Goal: Information Seeking & Learning: Check status

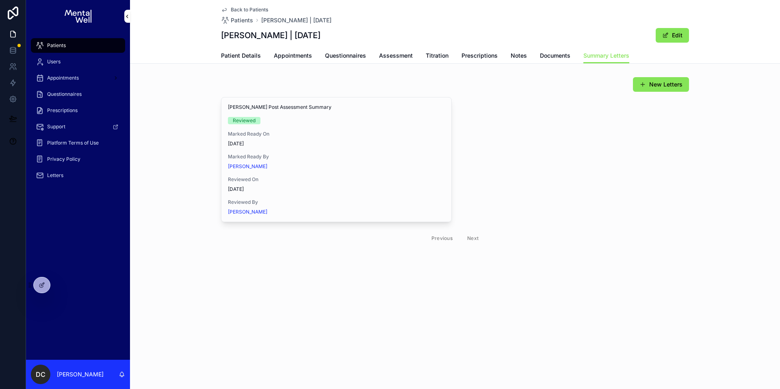
click at [55, 43] on span "Patients" at bounding box center [56, 45] width 19 height 7
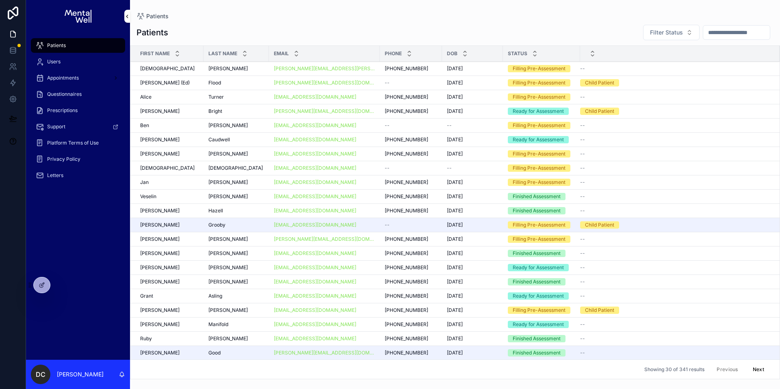
click at [0, 0] on icon at bounding box center [0, 0] width 0 height 0
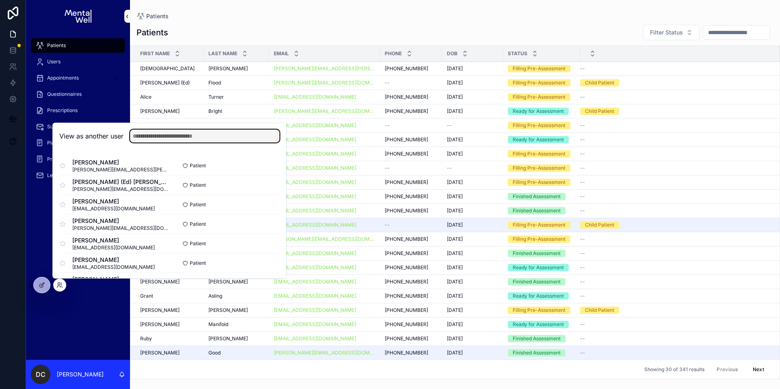
click at [160, 137] on input "text" at bounding box center [205, 136] width 150 height 13
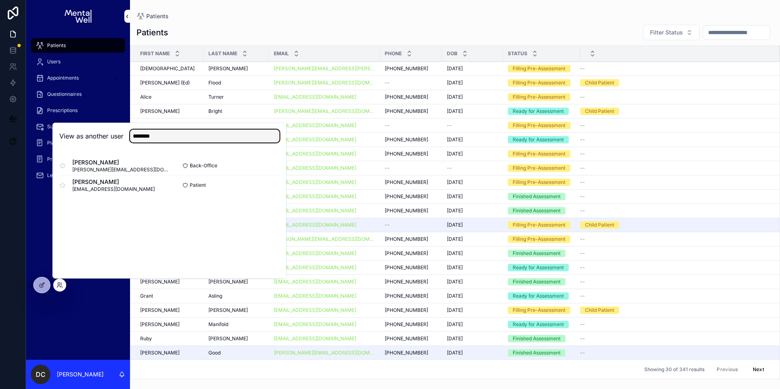
type input "********"
click at [0, 0] on button "Select" at bounding box center [0, 0] width 0 height 0
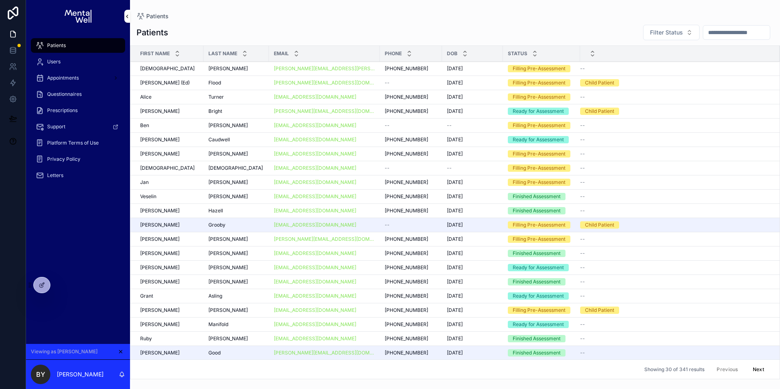
click at [715, 35] on input "scrollable content" at bounding box center [737, 32] width 67 height 11
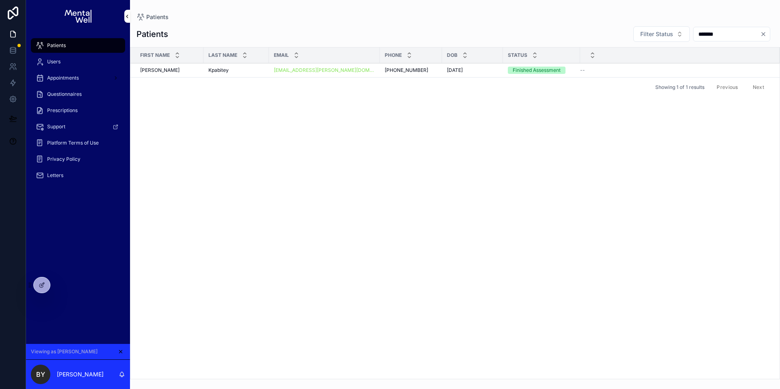
type input "*******"
click at [248, 72] on div "Kpabitey Kpabitey" at bounding box center [237, 70] width 56 height 7
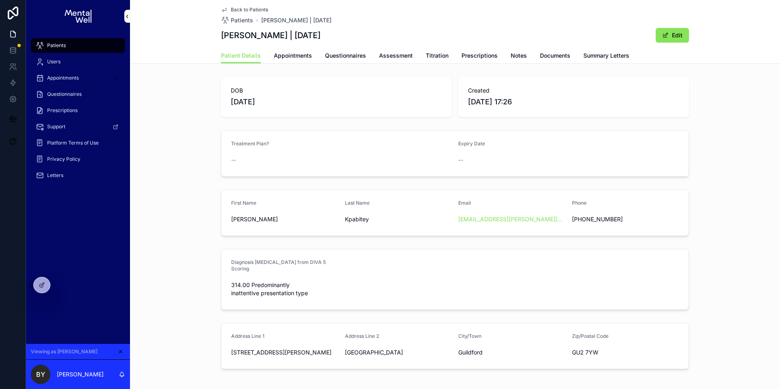
click at [390, 55] on span "Assessment" at bounding box center [396, 56] width 34 height 8
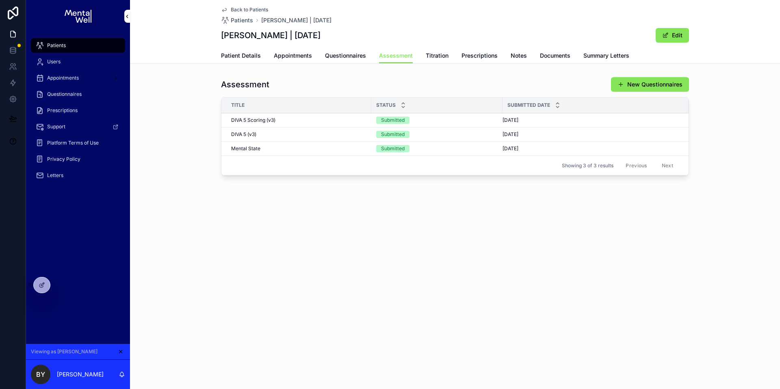
click at [295, 119] on div "DIVA 5 Scoring (v3) DIVA 5 Scoring (v3)" at bounding box center [298, 120] width 135 height 7
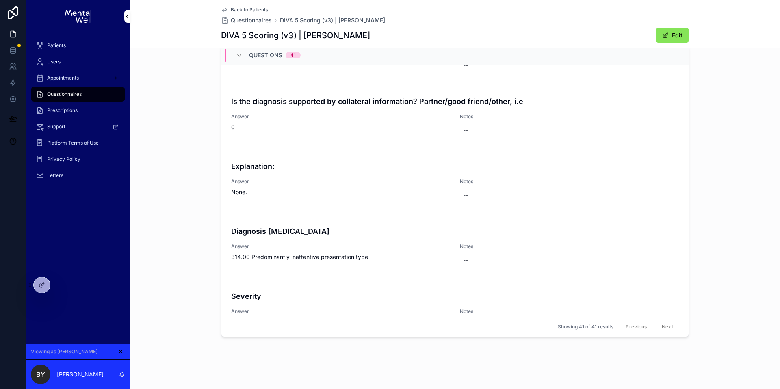
scroll to position [2477, 0]
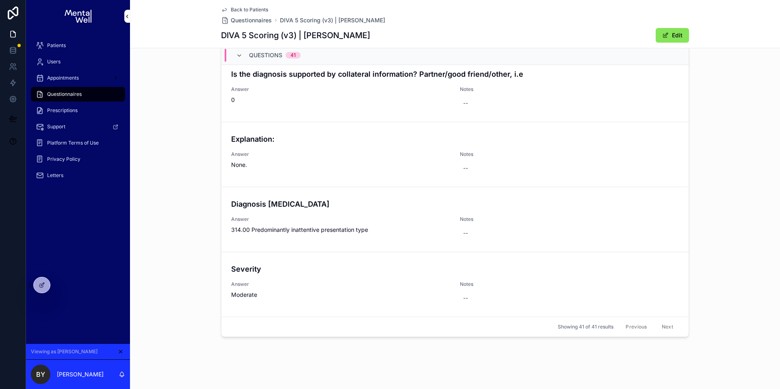
click at [221, 155] on div "Questions 41 DSM-5 TR: A2eH/I 5. Is often “on the go” or often acts as if “driv…" at bounding box center [455, 191] width 468 height 292
click at [198, 108] on div "Questions Questions 41 DSM-5 TR: A2eH/I 5. Is often “on the go” or often acts a…" at bounding box center [455, 180] width 650 height 327
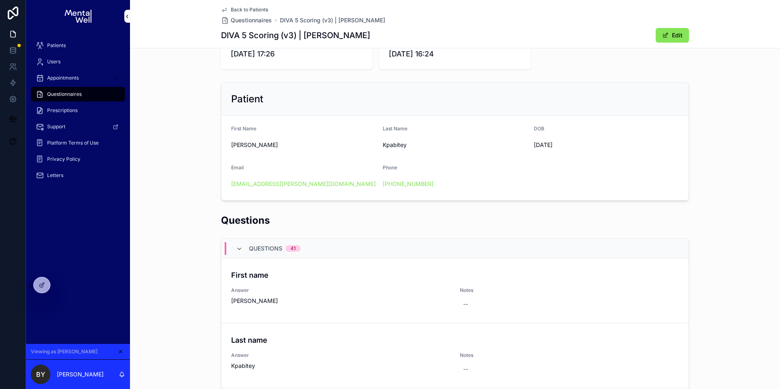
scroll to position [0, 0]
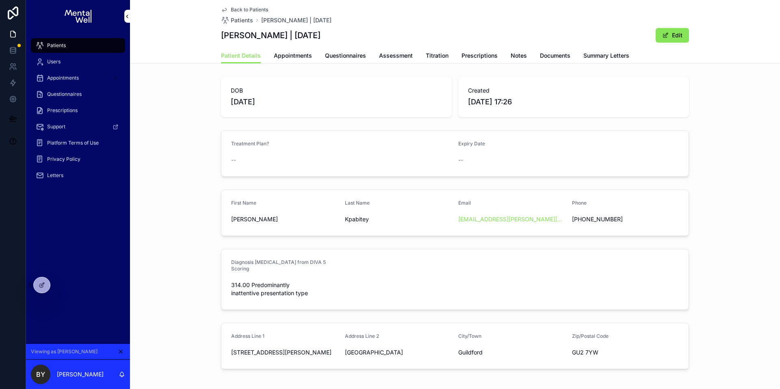
click at [61, 44] on span "Patients" at bounding box center [56, 45] width 19 height 7
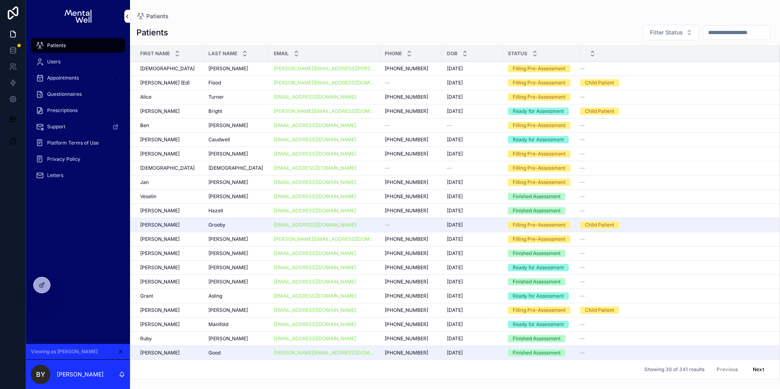
click at [231, 72] on td "Vadera Vadera" at bounding box center [236, 69] width 65 height 14
click at [235, 69] on div "Vadera Vadera" at bounding box center [237, 68] width 56 height 7
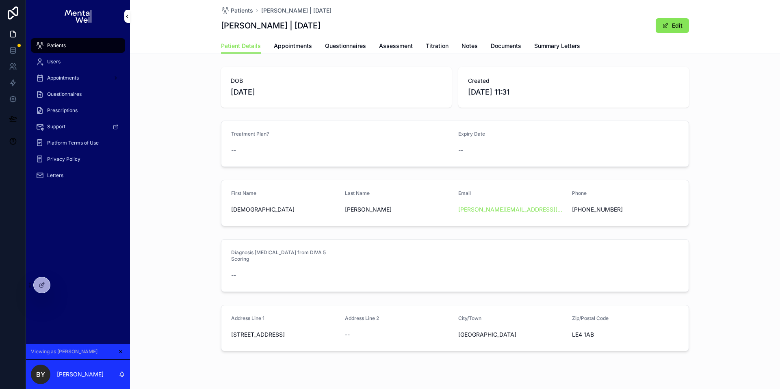
click at [85, 43] on div "Patients" at bounding box center [78, 45] width 85 height 13
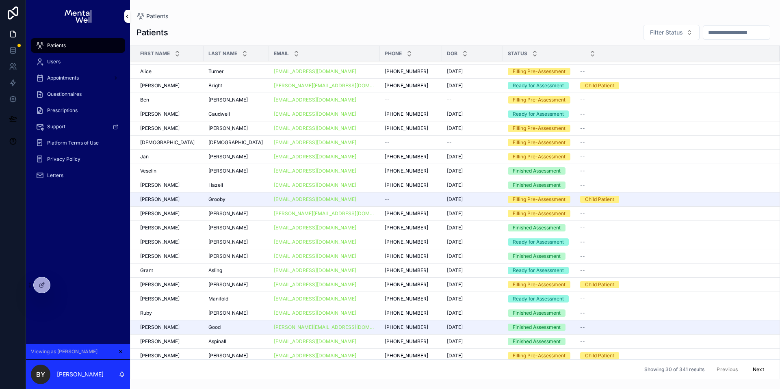
scroll to position [27, 0]
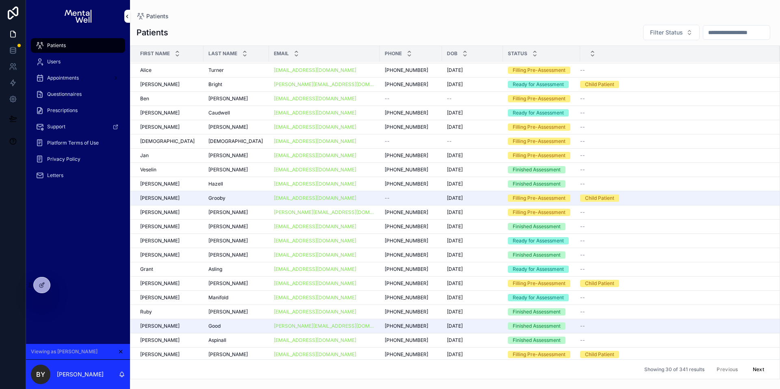
click at [744, 35] on input "scrollable content" at bounding box center [737, 32] width 67 height 11
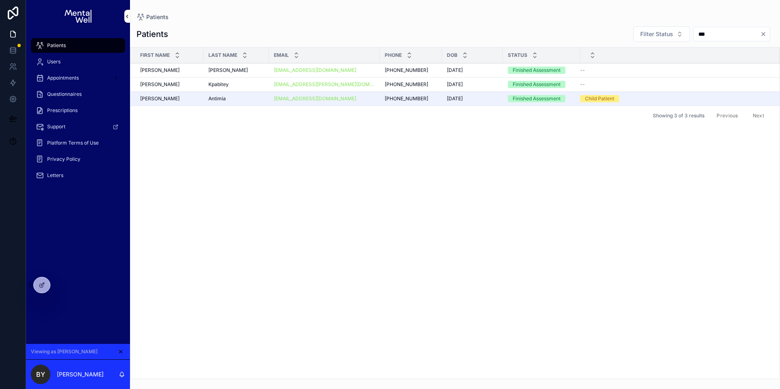
type input "***"
click at [252, 85] on div "Kpabitey Kpabitey" at bounding box center [237, 84] width 56 height 7
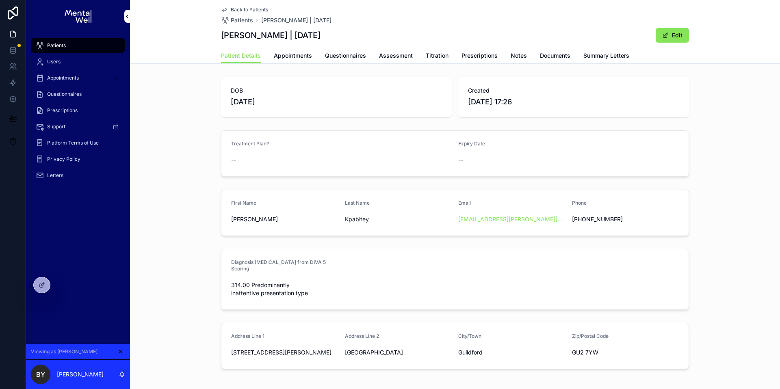
click at [398, 55] on span "Assessment" at bounding box center [396, 56] width 34 height 8
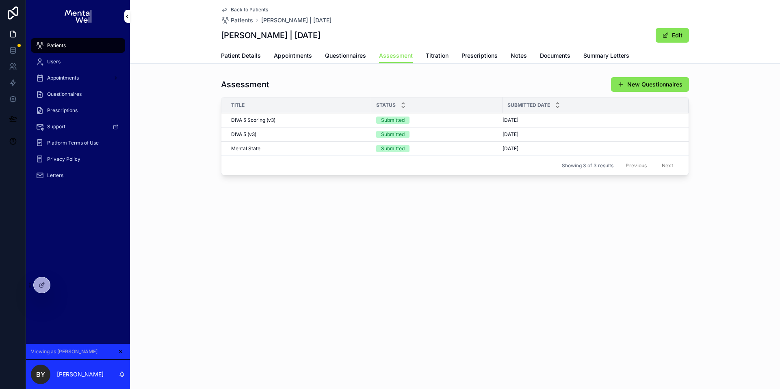
click at [287, 117] on div "DIVA 5 Scoring (v3) DIVA 5 Scoring (v3)" at bounding box center [298, 120] width 135 height 7
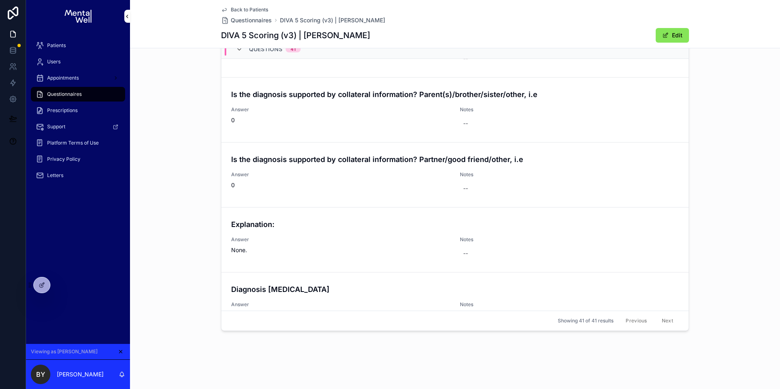
scroll to position [2477, 0]
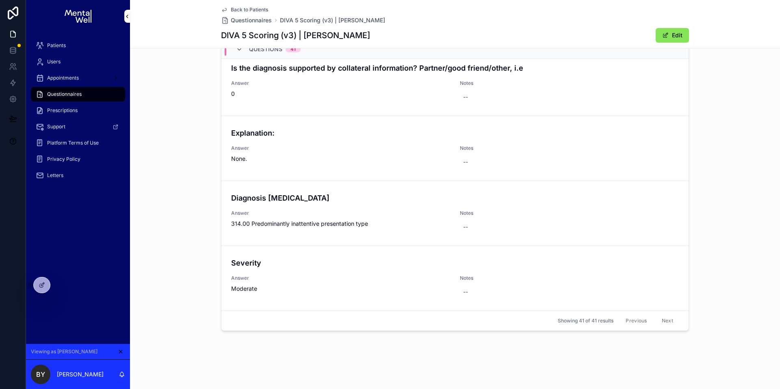
click at [65, 39] on div "Patients" at bounding box center [78, 45] width 85 height 13
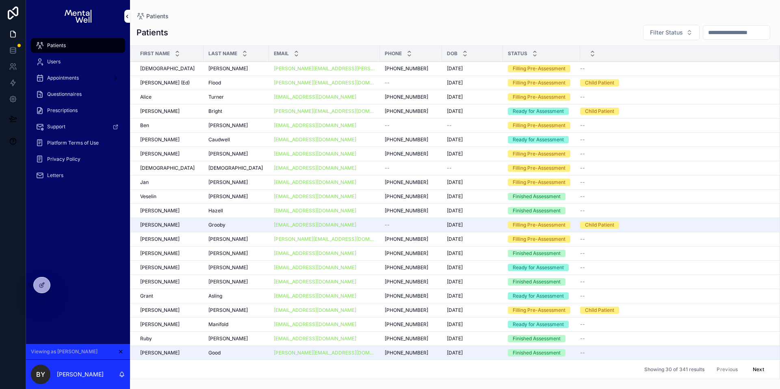
click at [731, 29] on input "scrollable content" at bounding box center [737, 32] width 67 height 11
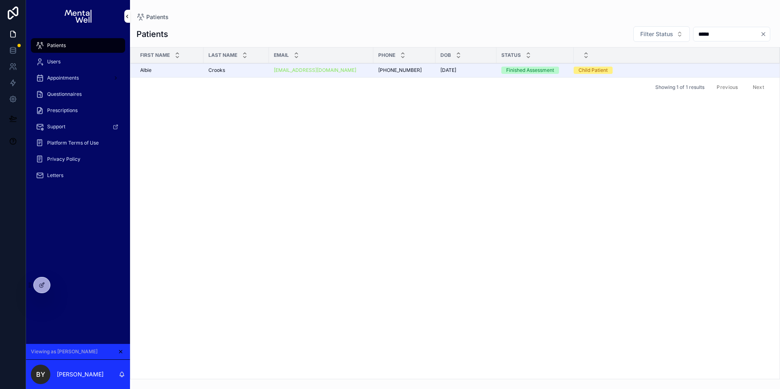
type input "*****"
click at [235, 72] on div "Crooks Crooks" at bounding box center [237, 70] width 56 height 7
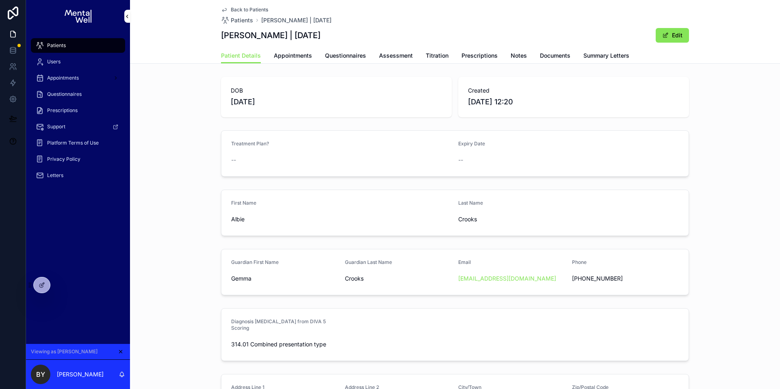
click at [550, 57] on span "Documents" at bounding box center [555, 56] width 30 height 8
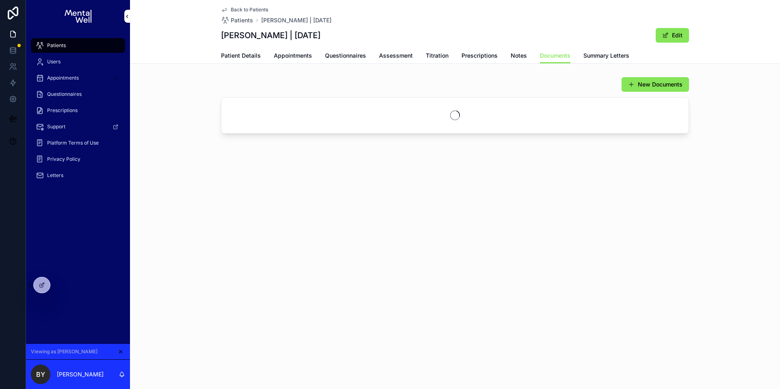
click at [574, 53] on div "Patient Details Appointments Questionnaires Assessment Titration Prescriptions …" at bounding box center [455, 55] width 468 height 15
click at [586, 54] on span "Summary Letters" at bounding box center [607, 56] width 46 height 8
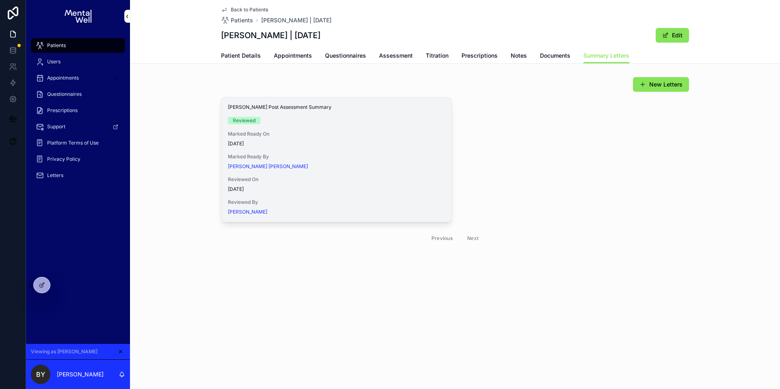
click at [0, 0] on button "View in Google Docs" at bounding box center [0, 0] width 0 height 0
click at [385, 55] on span "Assessment" at bounding box center [396, 56] width 34 height 8
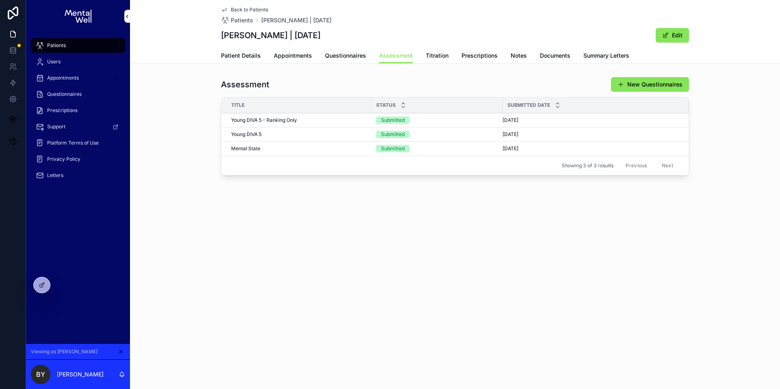
click at [280, 119] on span "Young DIVA 5 - Ranking Only" at bounding box center [264, 120] width 66 height 7
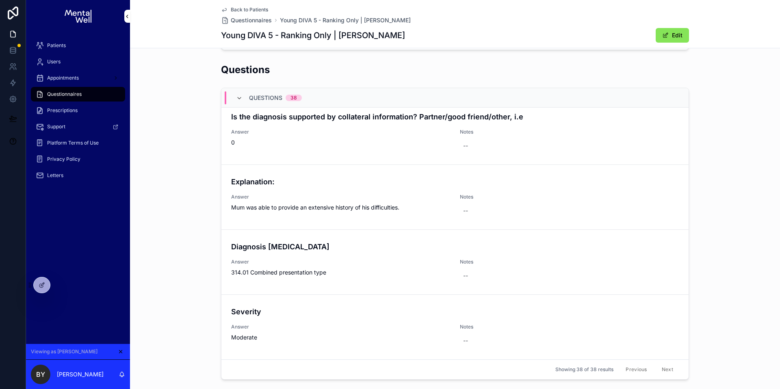
scroll to position [212, 0]
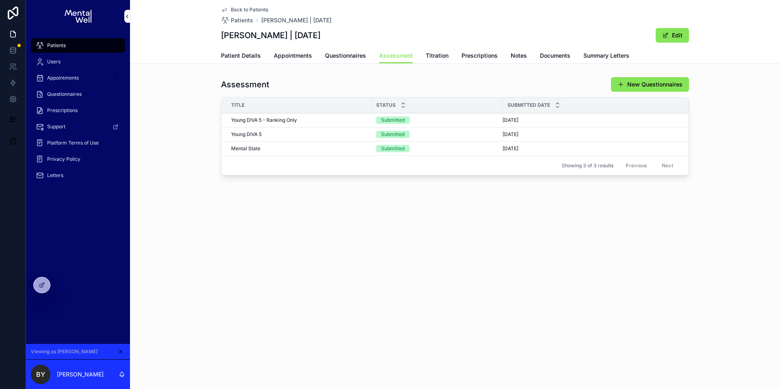
click at [278, 56] on span "Appointments" at bounding box center [293, 56] width 38 height 8
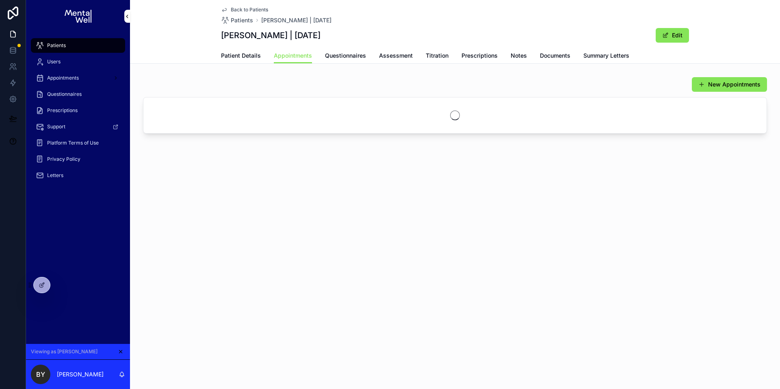
click at [233, 56] on span "Patient Details" at bounding box center [241, 56] width 40 height 8
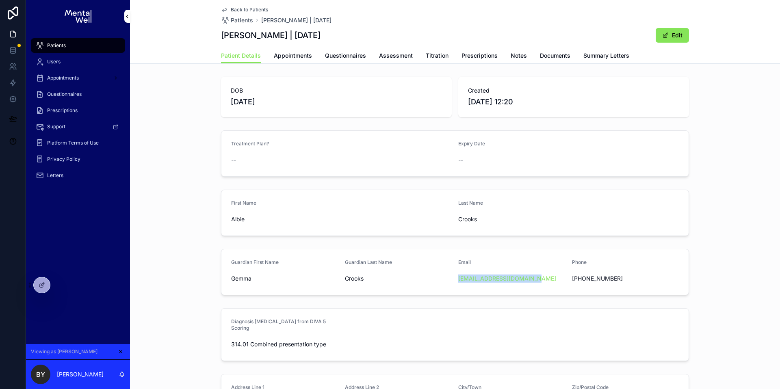
click at [80, 46] on div "Patients" at bounding box center [78, 45] width 85 height 13
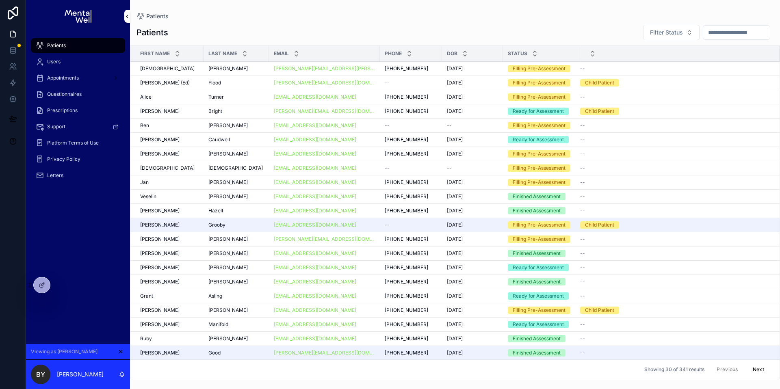
click at [704, 38] on input "scrollable content" at bounding box center [737, 32] width 67 height 11
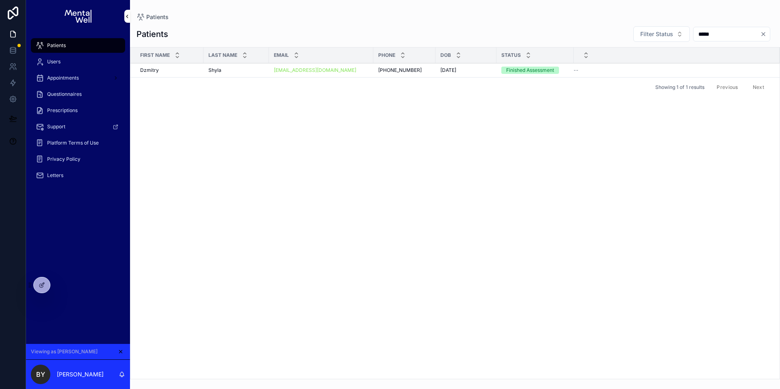
type input "*****"
click at [361, 72] on div "dmitry.shyla@gmail.com" at bounding box center [321, 70] width 95 height 7
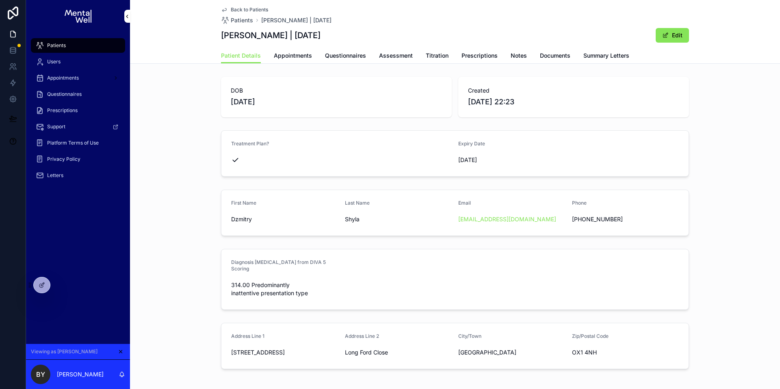
click at [584, 61] on link "Summary Letters" at bounding box center [607, 56] width 46 height 16
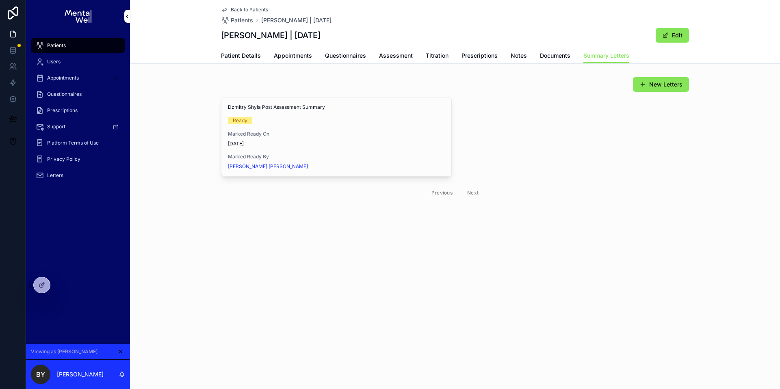
click at [466, 146] on div "Dzmitry Shyla Post Assessment Summary Ready Marked Ready On 09/10/2025 Marked R…" at bounding box center [455, 149] width 468 height 105
drag, startPoint x: 222, startPoint y: 34, endPoint x: 273, endPoint y: 36, distance: 51.3
click at [273, 36] on h1 "Dzmitry Shyla | 21/05/1995" at bounding box center [271, 35] width 100 height 11
copy h1 "Dzmitry Shyla"
click at [76, 50] on div "Patients" at bounding box center [78, 45] width 85 height 13
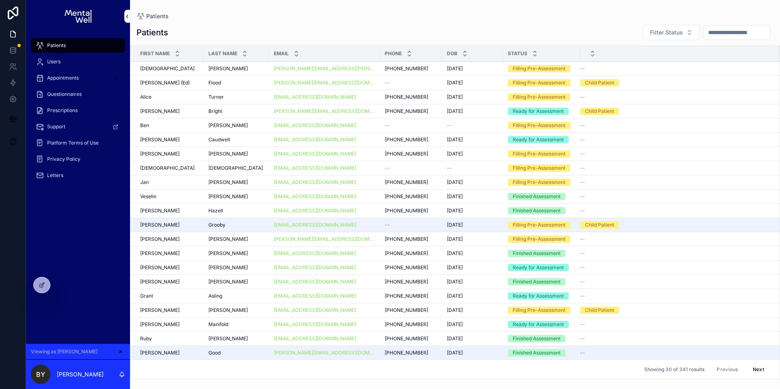
click at [704, 33] on input "scrollable content" at bounding box center [737, 32] width 67 height 11
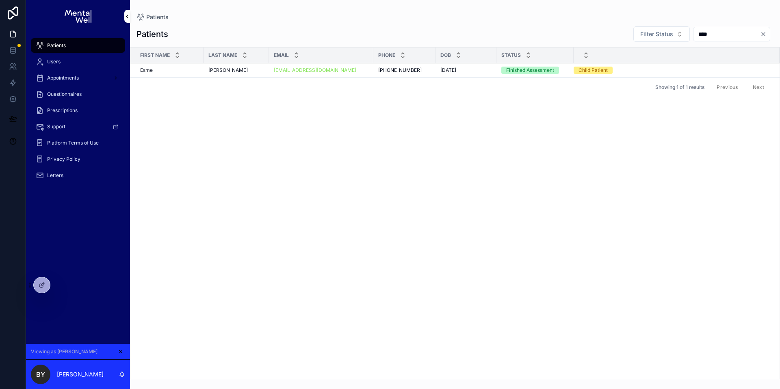
type input "****"
click at [252, 71] on div "Burdin Burdin" at bounding box center [237, 70] width 56 height 7
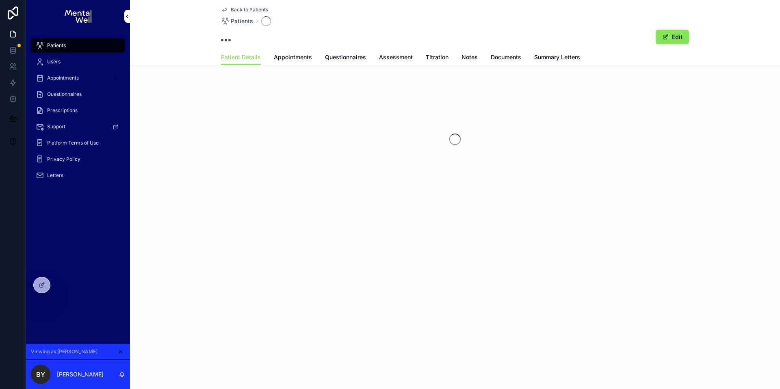
click at [554, 58] on span "Summary Letters" at bounding box center [557, 57] width 46 height 8
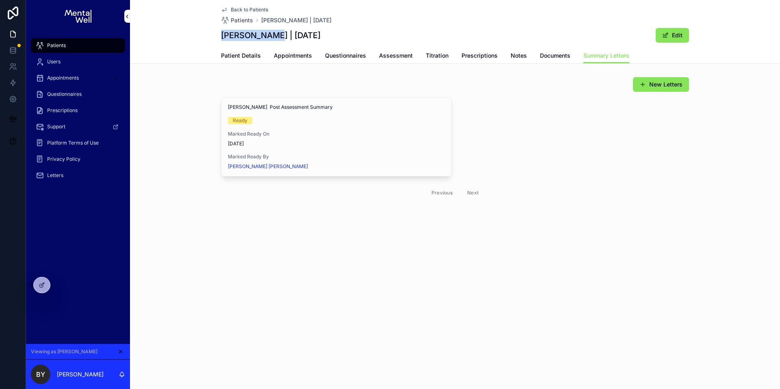
drag, startPoint x: 224, startPoint y: 36, endPoint x: 269, endPoint y: 36, distance: 44.7
click at [269, 36] on h1 "Esme Burdin | 15/07/2011" at bounding box center [271, 35] width 100 height 11
click at [74, 46] on div "Patients" at bounding box center [78, 45] width 85 height 13
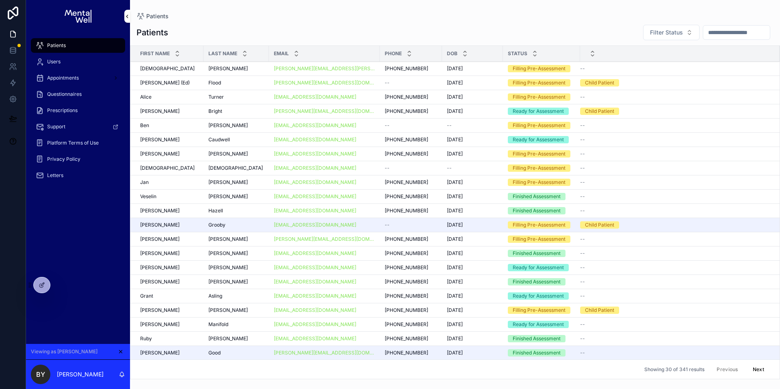
click at [757, 33] on input "scrollable content" at bounding box center [737, 32] width 67 height 11
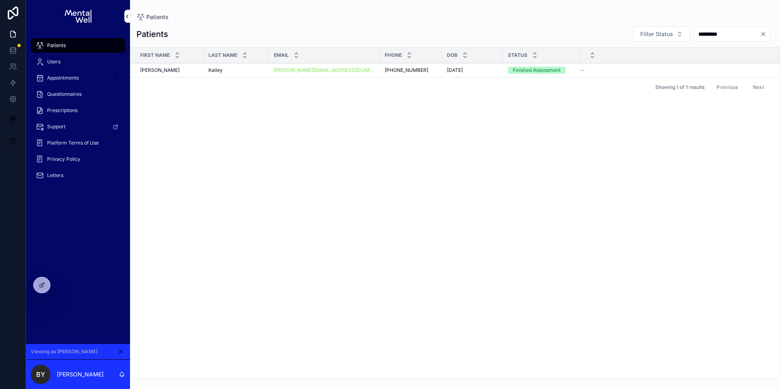
type input "*********"
click at [240, 70] on div "Kailey Kailey" at bounding box center [237, 70] width 56 height 7
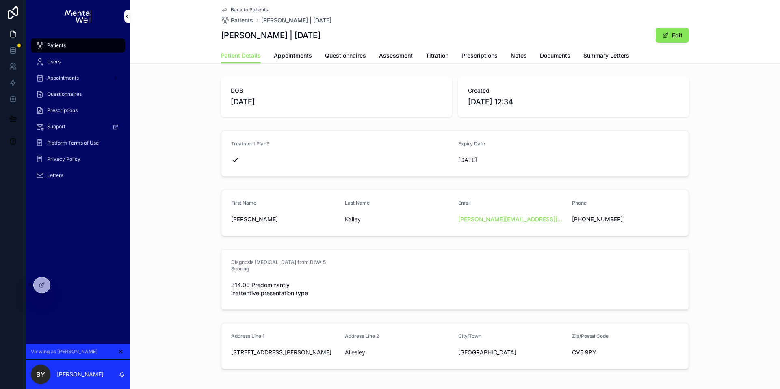
click at [610, 51] on link "Summary Letters" at bounding box center [607, 56] width 46 height 16
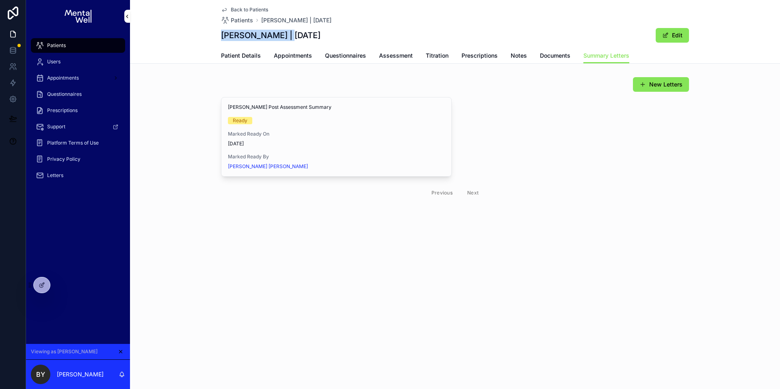
drag, startPoint x: 248, startPoint y: 37, endPoint x: 285, endPoint y: 38, distance: 36.2
click at [285, 38] on div "Back to Patients Patients Dalvinder Kailey | 06/08/1989 Dalvinder Kailey | 06/0…" at bounding box center [455, 32] width 650 height 64
drag, startPoint x: 61, startPoint y: 51, endPoint x: 124, endPoint y: 43, distance: 64.3
click at [61, 51] on div "Patients" at bounding box center [78, 45] width 85 height 13
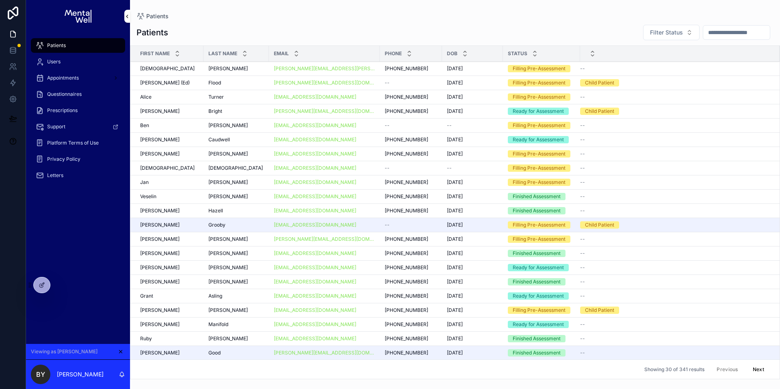
click at [708, 30] on input "scrollable content" at bounding box center [737, 32] width 67 height 11
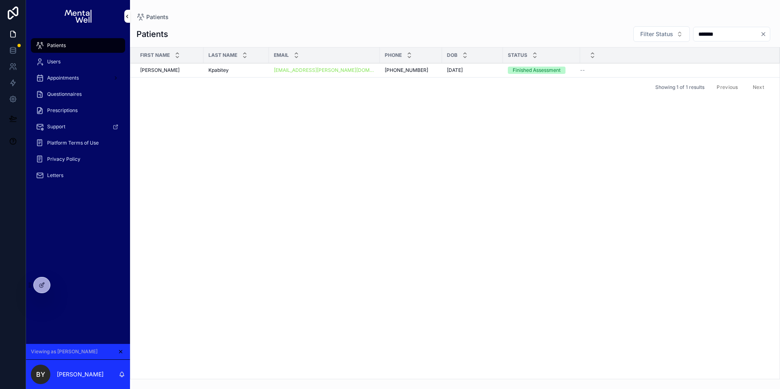
type input "*******"
click at [254, 73] on div "Kpabitey Kpabitey" at bounding box center [237, 70] width 56 height 7
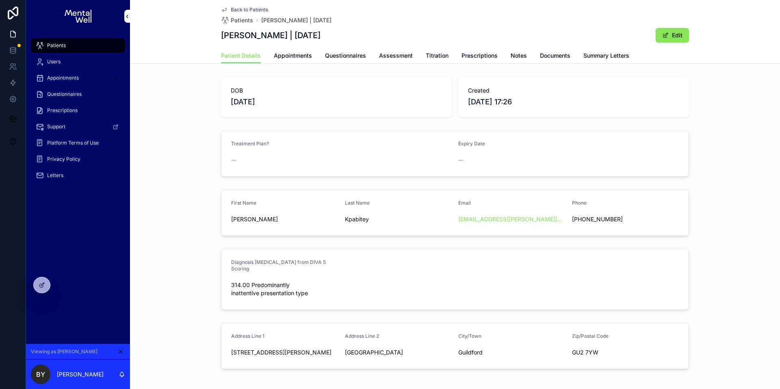
click at [585, 51] on link "Summary Letters" at bounding box center [607, 56] width 46 height 16
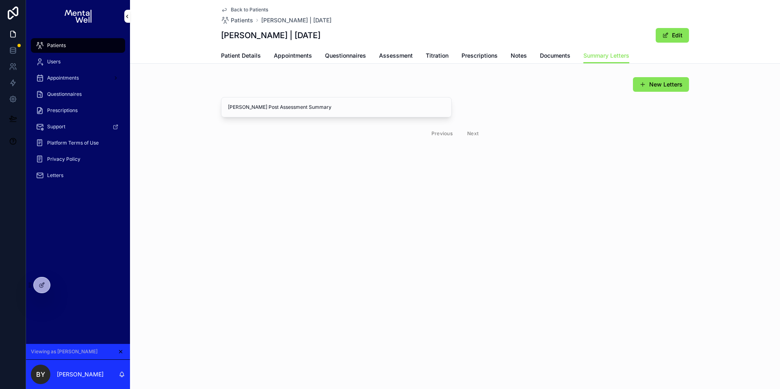
click at [237, 51] on link "Patient Details" at bounding box center [241, 56] width 40 height 16
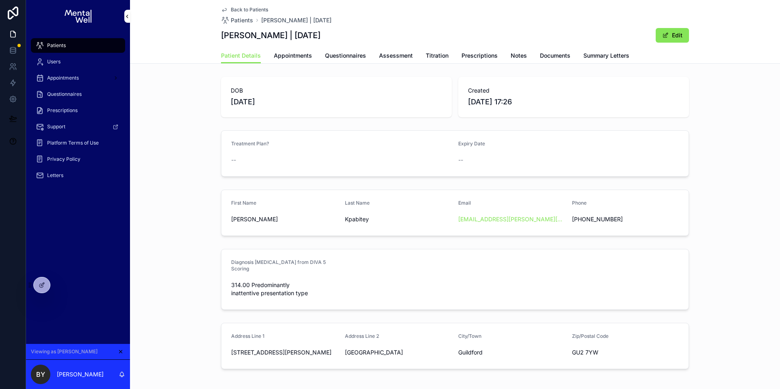
click at [291, 52] on span "Appointments" at bounding box center [293, 56] width 38 height 8
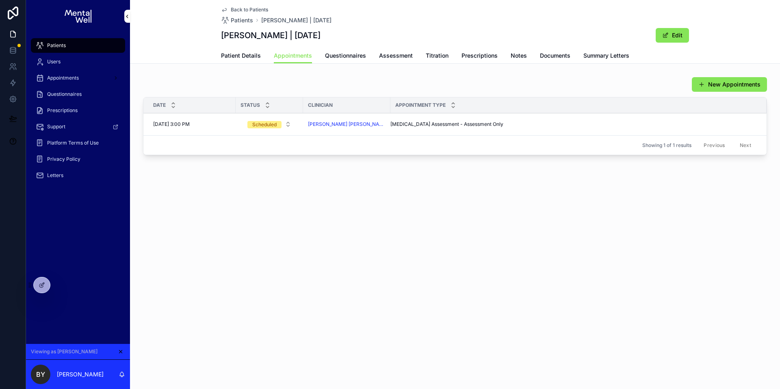
click at [594, 49] on link "Summary Letters" at bounding box center [607, 56] width 46 height 16
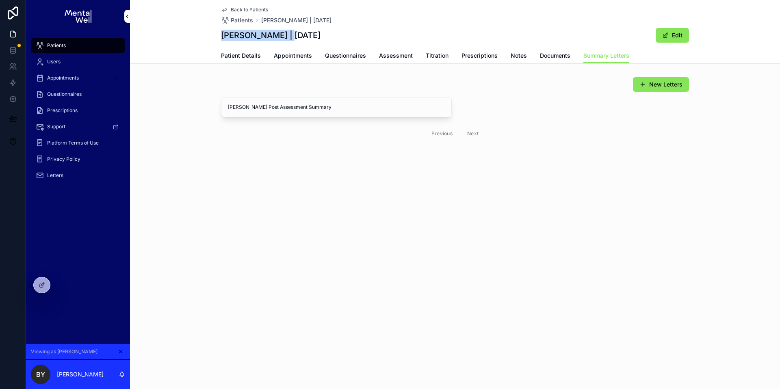
drag, startPoint x: 223, startPoint y: 34, endPoint x: 285, endPoint y: 36, distance: 61.8
click at [285, 36] on h1 "[PERSON_NAME] | [DATE]" at bounding box center [271, 35] width 100 height 11
copy h1 "Natalie Kpabitey"
click at [37, 286] on div at bounding box center [42, 285] width 16 height 15
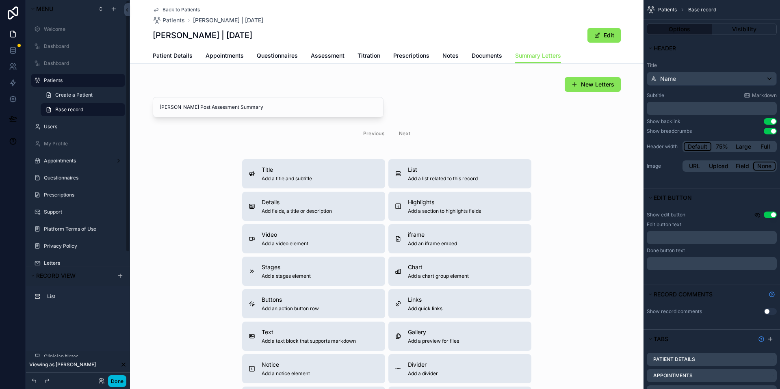
click at [119, 388] on div "Done" at bounding box center [78, 381] width 104 height 16
click at [119, 385] on button "Done" at bounding box center [117, 382] width 18 height 12
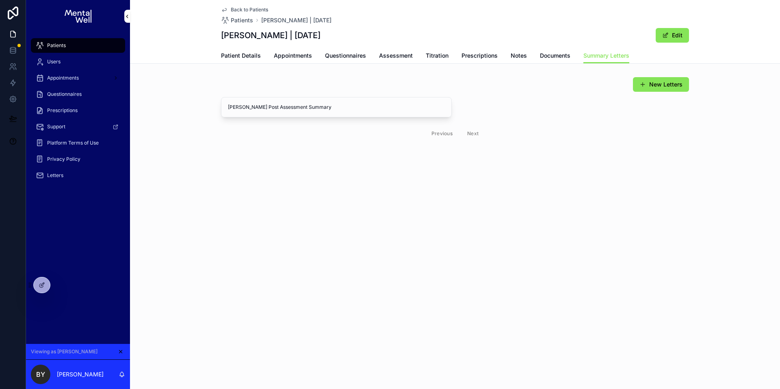
click at [0, 0] on icon at bounding box center [0, 0] width 0 height 0
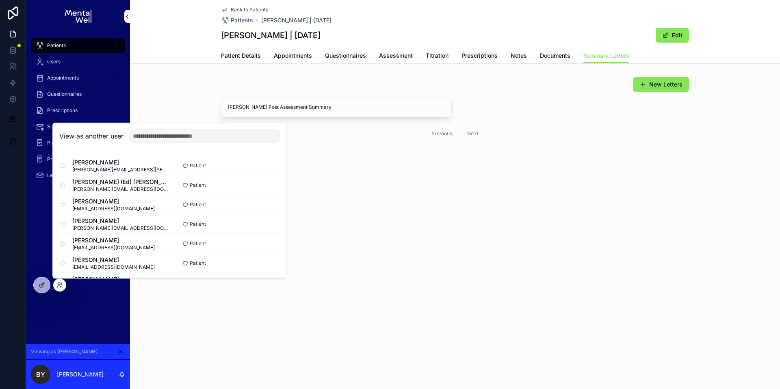
click at [160, 126] on div "View as another user" at bounding box center [169, 136] width 233 height 26
click at [160, 137] on input "text" at bounding box center [205, 136] width 150 height 13
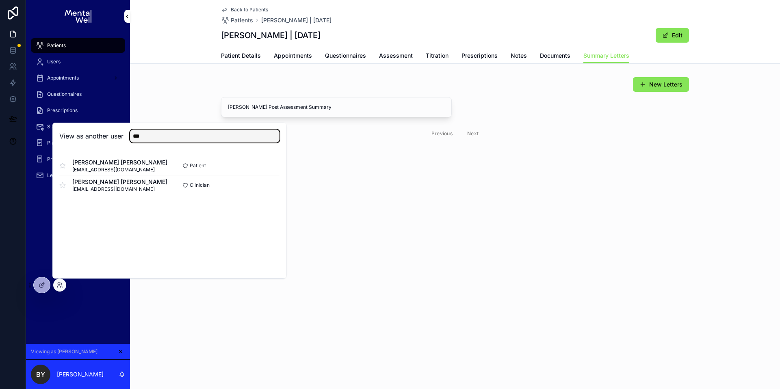
type input "***"
click at [0, 0] on button "Select" at bounding box center [0, 0] width 0 height 0
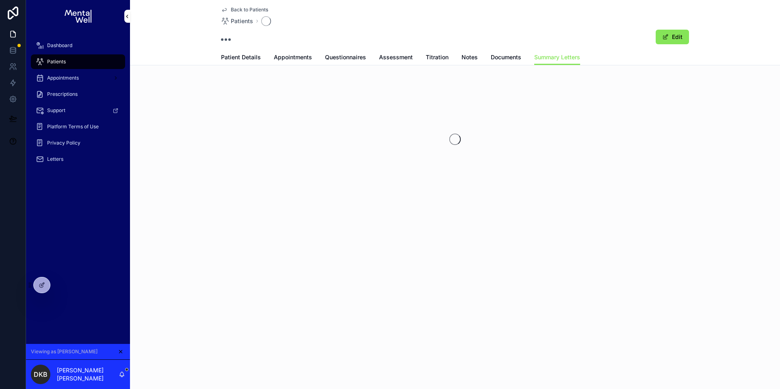
click at [97, 159] on div "Letters" at bounding box center [78, 159] width 85 height 13
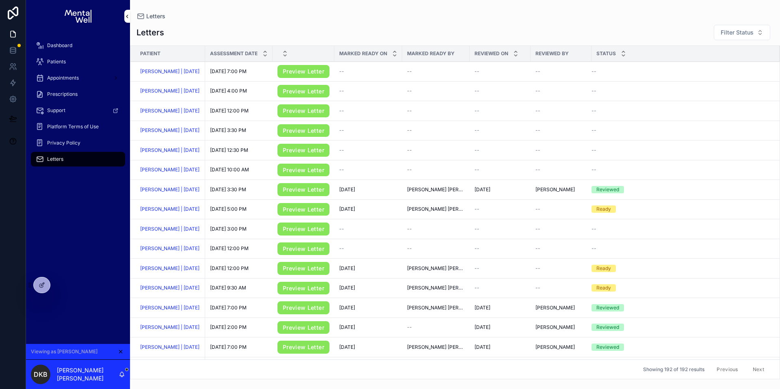
click at [85, 49] on div "Dashboard" at bounding box center [78, 45] width 85 height 13
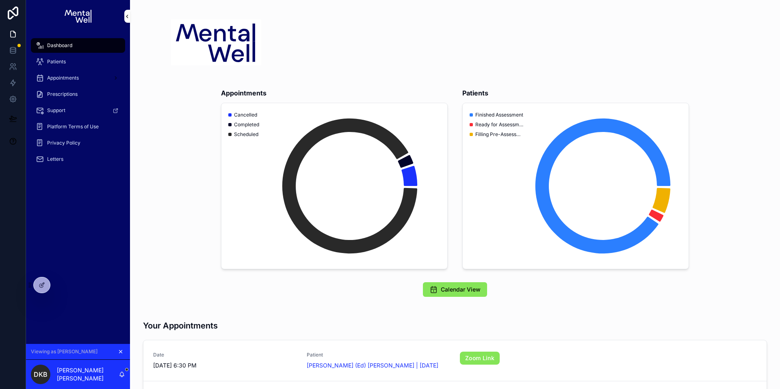
click at [121, 351] on icon "scrollable content" at bounding box center [120, 352] width 3 height 3
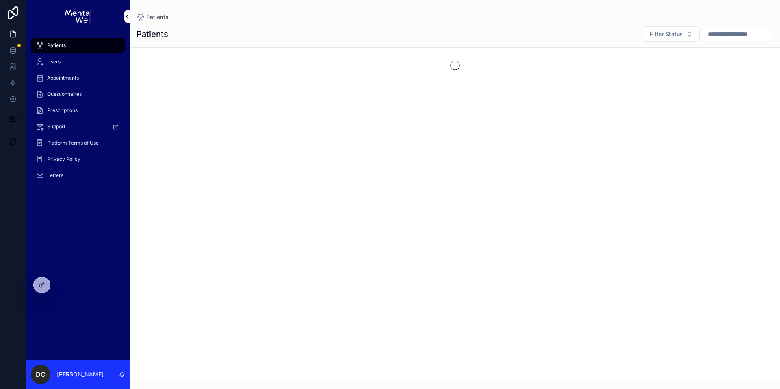
click at [62, 50] on div "Patients" at bounding box center [78, 45] width 85 height 13
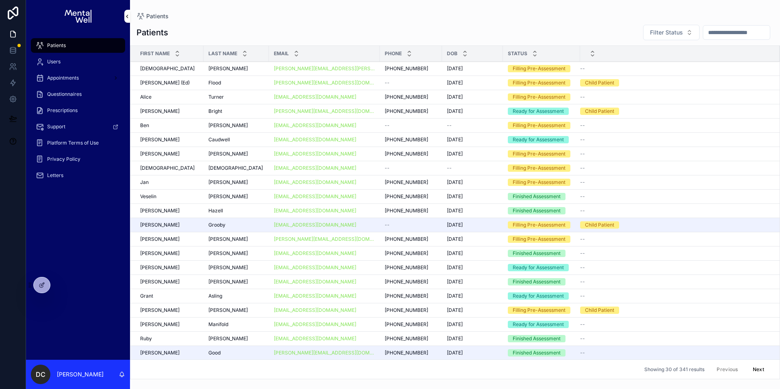
click at [704, 30] on input "scrollable content" at bounding box center [737, 32] width 67 height 11
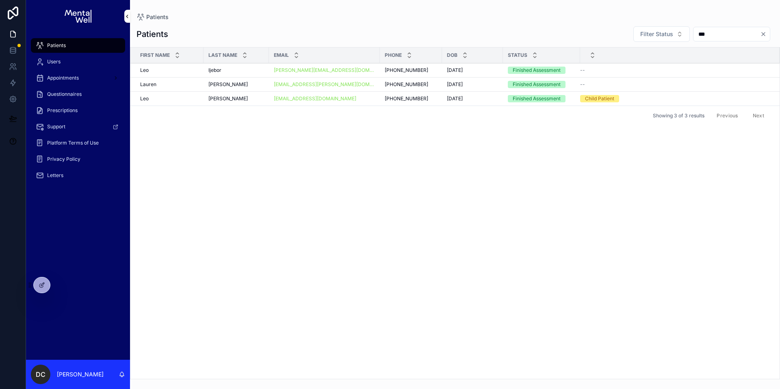
type input "***"
click at [245, 72] on div "Ijebor Ijebor" at bounding box center [237, 70] width 56 height 7
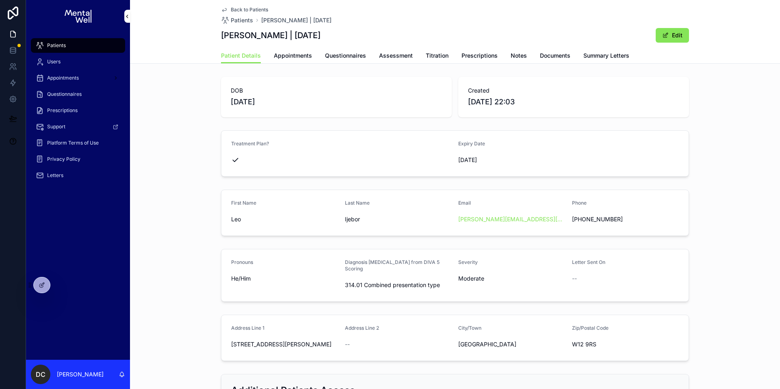
click at [612, 56] on span "Summary Letters" at bounding box center [607, 56] width 46 height 8
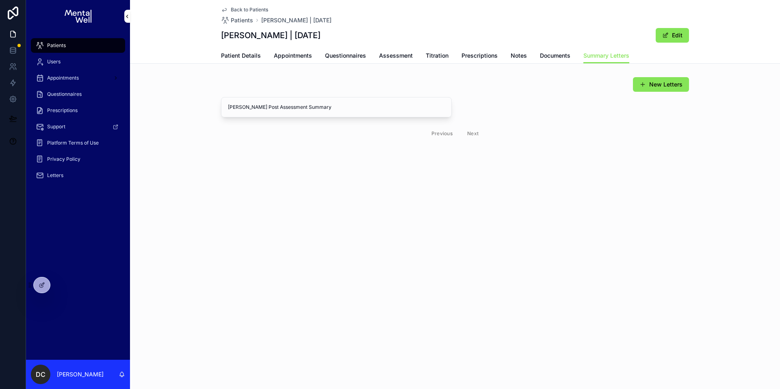
click at [253, 62] on link "Patient Details" at bounding box center [241, 56] width 40 height 16
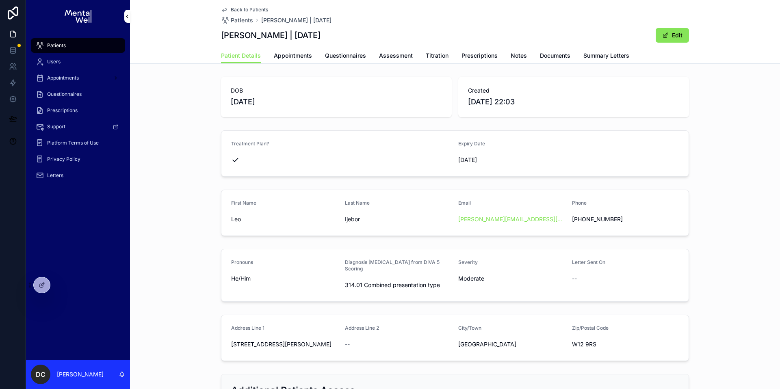
click at [305, 56] on span "Appointments" at bounding box center [293, 56] width 38 height 8
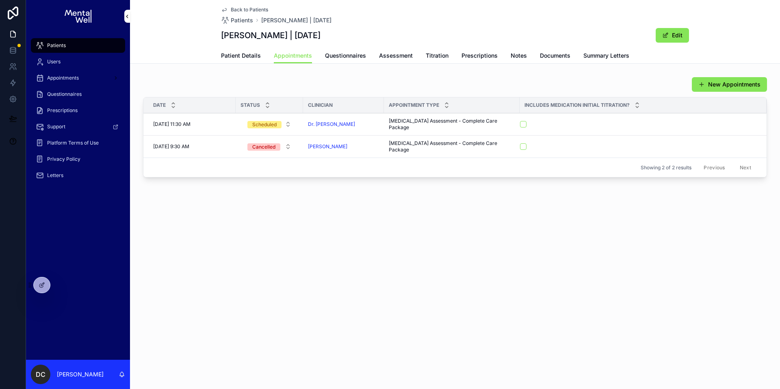
click at [64, 40] on div "Patients" at bounding box center [78, 45] width 85 height 13
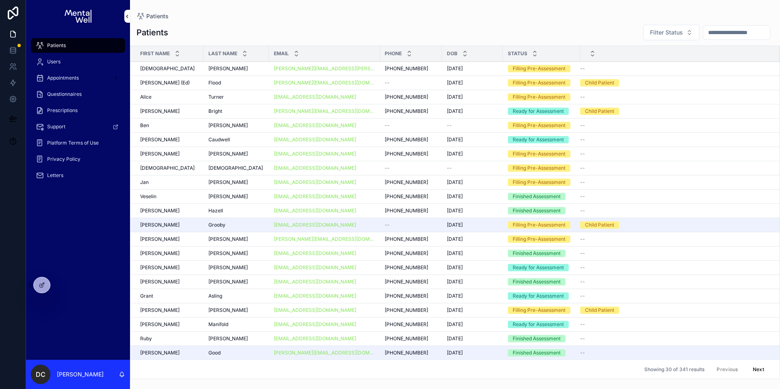
click at [756, 33] on input "scrollable content" at bounding box center [737, 32] width 67 height 11
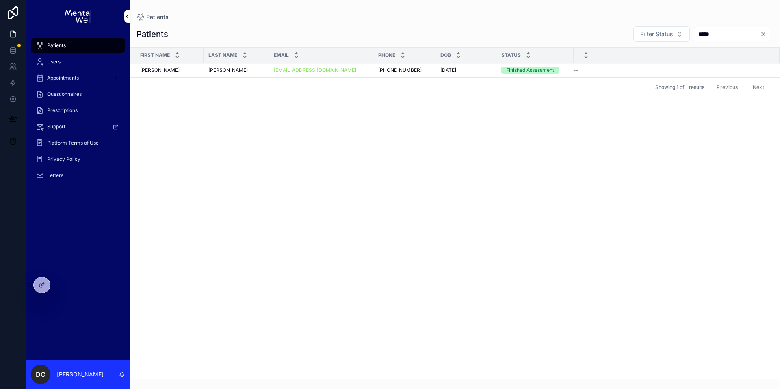
type input "*****"
click at [242, 68] on div "Davis Davis" at bounding box center [237, 70] width 56 height 7
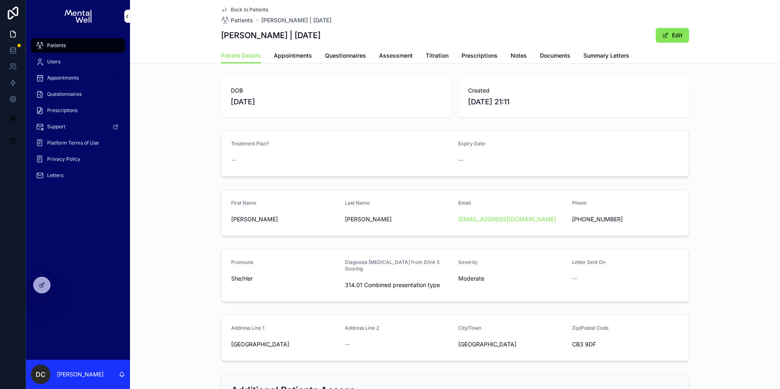
click at [94, 54] on div "Users" at bounding box center [78, 62] width 104 height 16
click at [96, 47] on div "Patients" at bounding box center [78, 45] width 85 height 13
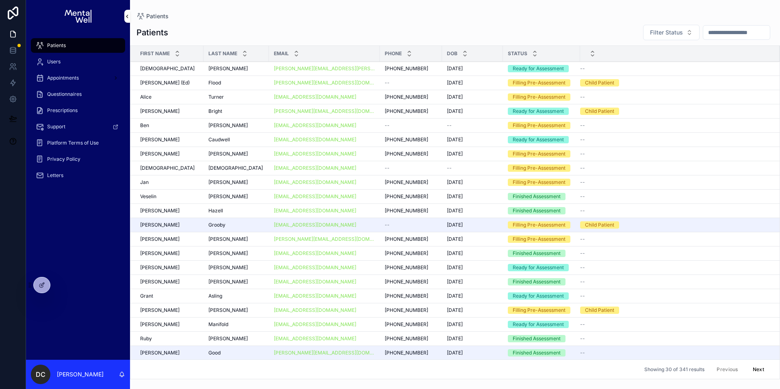
click at [721, 35] on input "scrollable content" at bounding box center [737, 32] width 67 height 11
paste input "******"
type input "******"
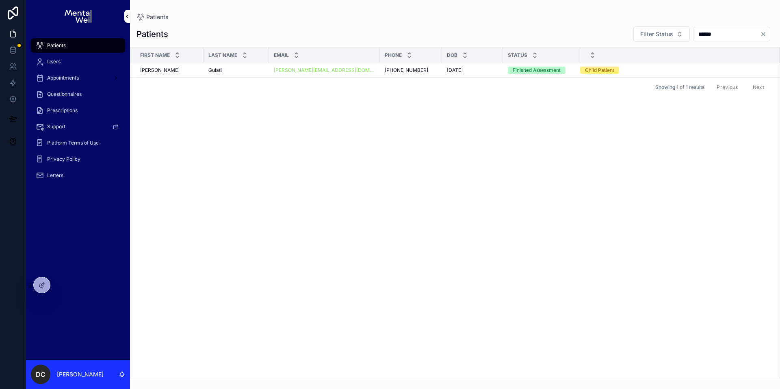
click at [247, 73] on div "Gulati Gulati" at bounding box center [237, 70] width 56 height 7
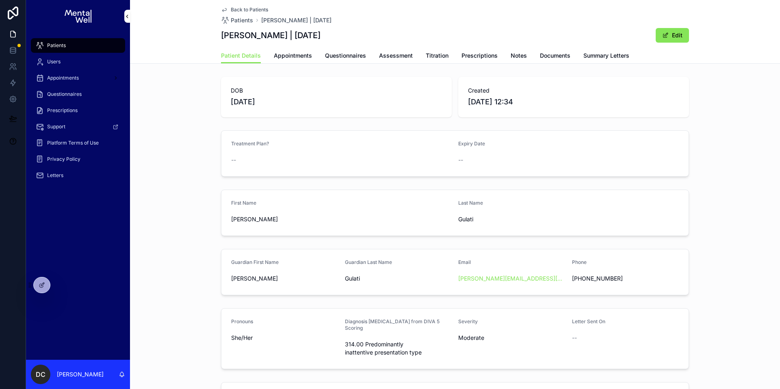
click at [584, 52] on span "Summary Letters" at bounding box center [607, 56] width 46 height 8
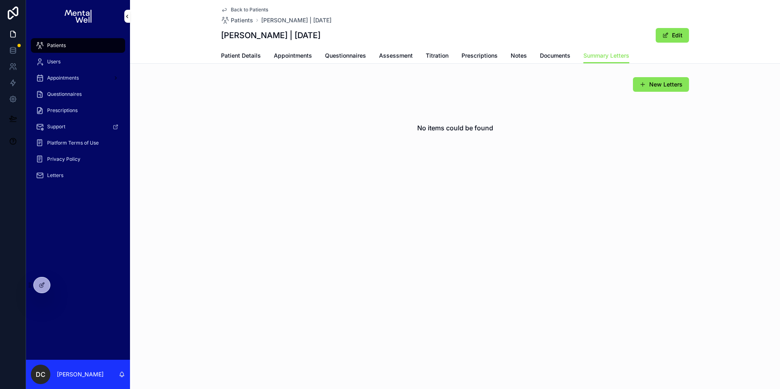
click at [239, 52] on span "Patient Details" at bounding box center [241, 56] width 40 height 8
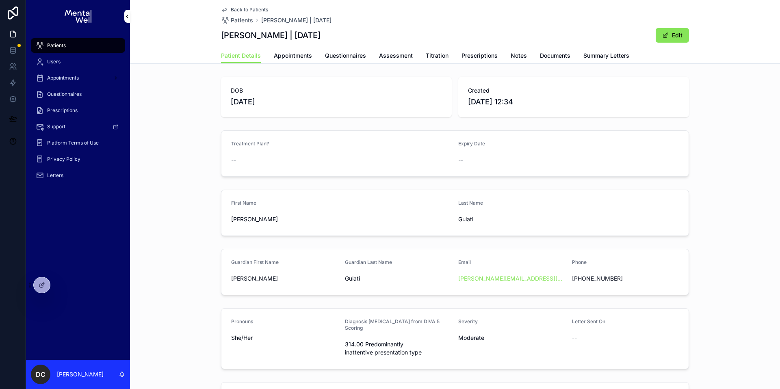
click at [354, 53] on span "Questionnaires" at bounding box center [345, 56] width 41 height 8
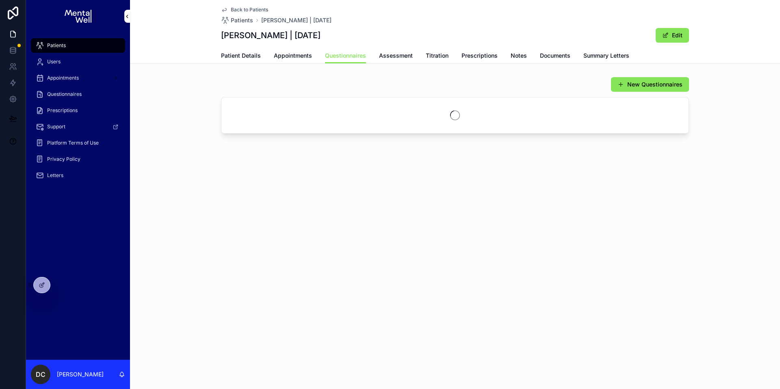
click at [403, 56] on span "Assessment" at bounding box center [396, 56] width 34 height 8
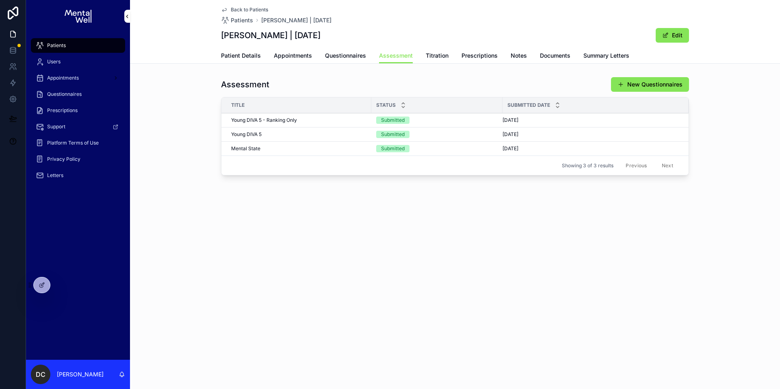
click at [0, 0] on button "Generate Summary Letter" at bounding box center [0, 0] width 0 height 0
click at [235, 54] on span "Patient Details" at bounding box center [241, 56] width 40 height 8
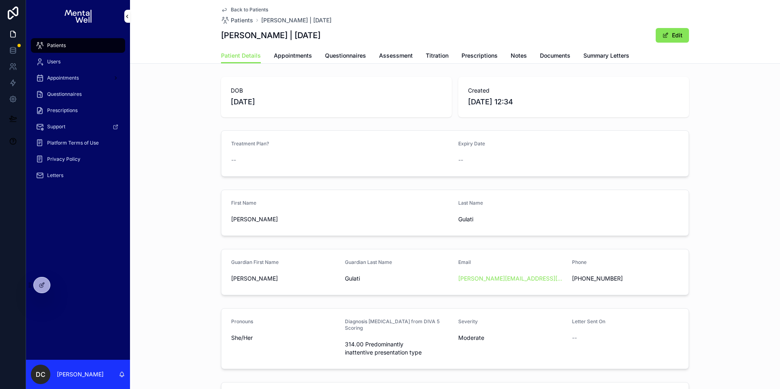
click at [279, 55] on span "Appointments" at bounding box center [293, 56] width 38 height 8
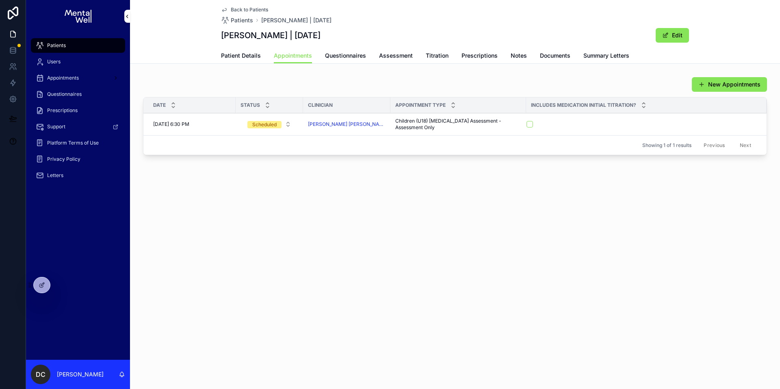
click at [387, 57] on span "Assessment" at bounding box center [396, 56] width 34 height 8
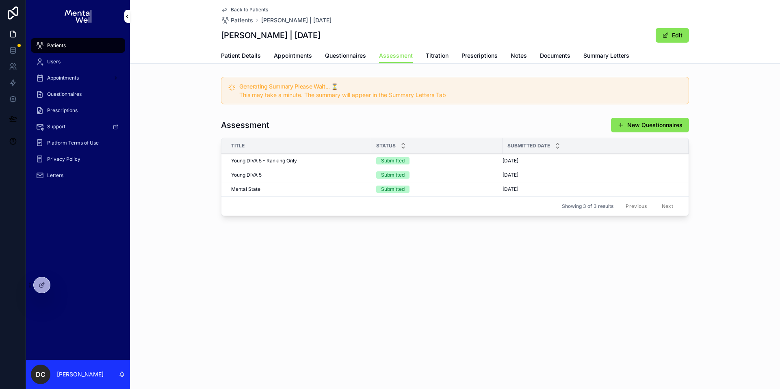
click at [346, 56] on span "Questionnaires" at bounding box center [345, 56] width 41 height 8
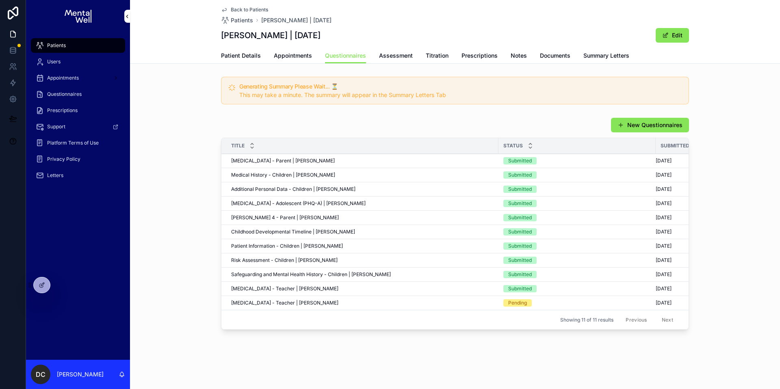
click at [336, 304] on div "SNAP-IV - Teacher | Ayanna Gulati SNAP-IV - Teacher | Ayanna Gulati" at bounding box center [362, 303] width 263 height 7
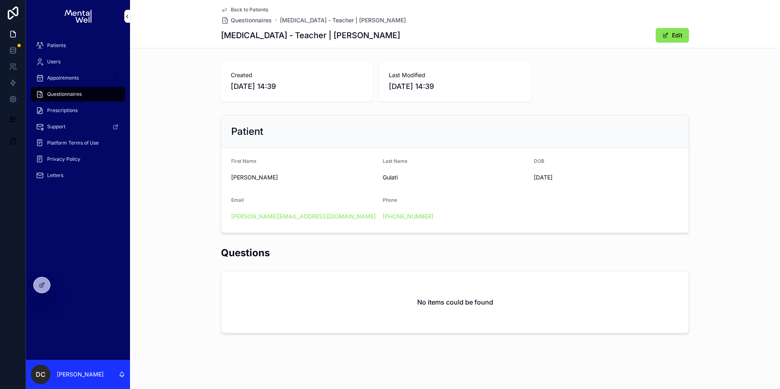
click at [105, 42] on div "Patients" at bounding box center [78, 45] width 85 height 13
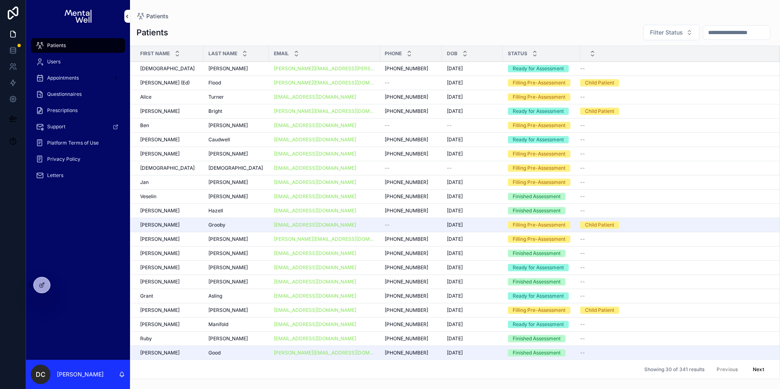
click at [723, 36] on input "scrollable content" at bounding box center [737, 32] width 67 height 11
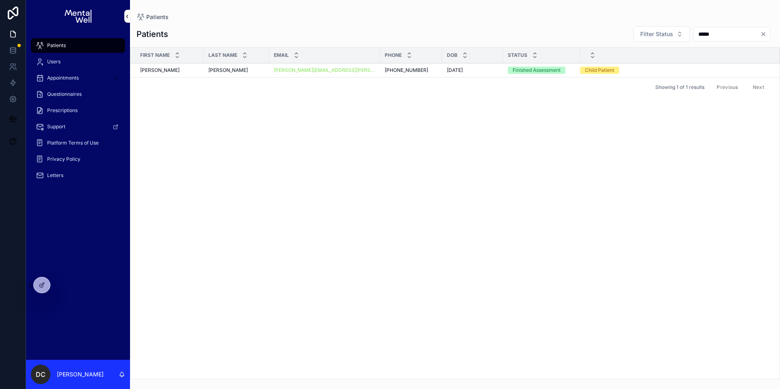
type input "*****"
click at [242, 69] on div "Thompson Thompson" at bounding box center [237, 70] width 56 height 7
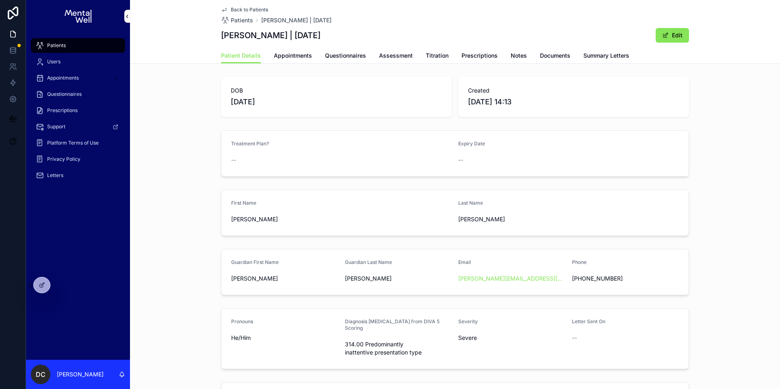
drag, startPoint x: 291, startPoint y: 35, endPoint x: 318, endPoint y: 32, distance: 27.0
click at [318, 32] on h1 "Isaac Thompson | 16/08/2008" at bounding box center [271, 35] width 100 height 11
drag, startPoint x: 289, startPoint y: 37, endPoint x: 337, endPoint y: 37, distance: 47.6
click at [337, 37] on div "Isaac Thompson | 16/08/2008 Edit" at bounding box center [455, 35] width 468 height 15
copy h1 "16/08/2008"
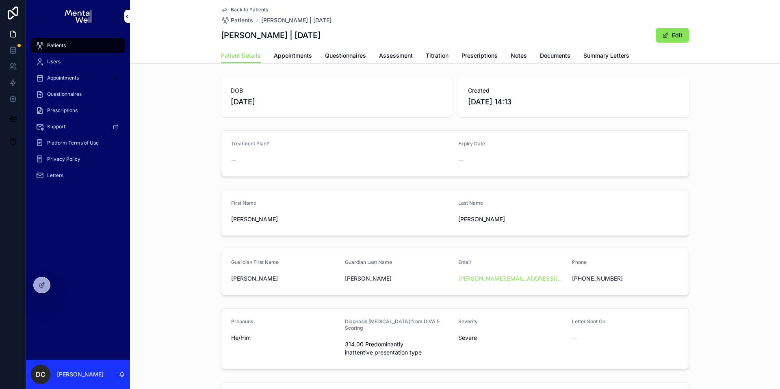
click at [110, 46] on div "Patients" at bounding box center [78, 45] width 85 height 13
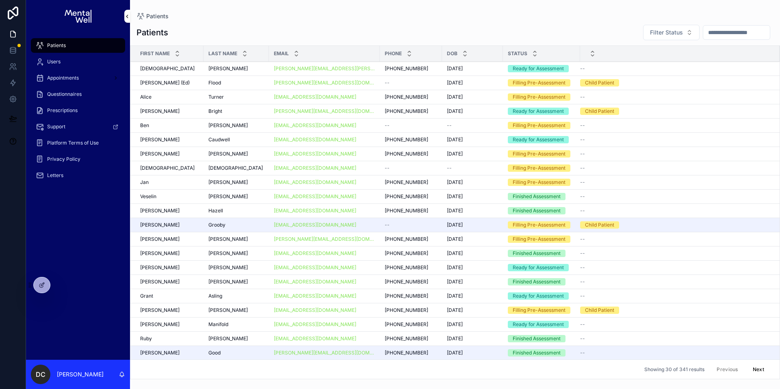
click at [716, 34] on input "scrollable content" at bounding box center [737, 32] width 67 height 11
paste input "*********"
type input "*********"
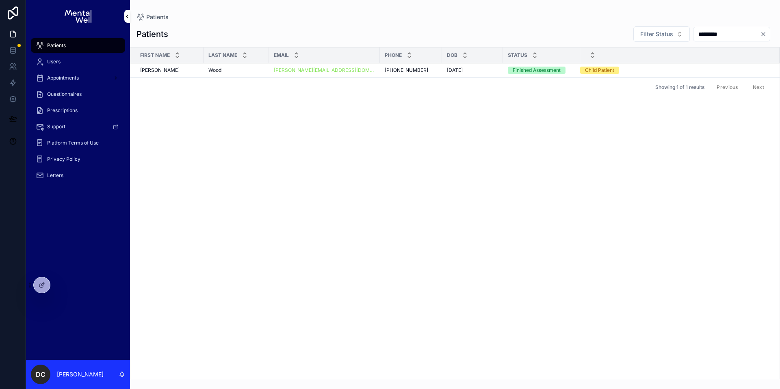
click at [247, 71] on div "Wood Wood" at bounding box center [237, 70] width 56 height 7
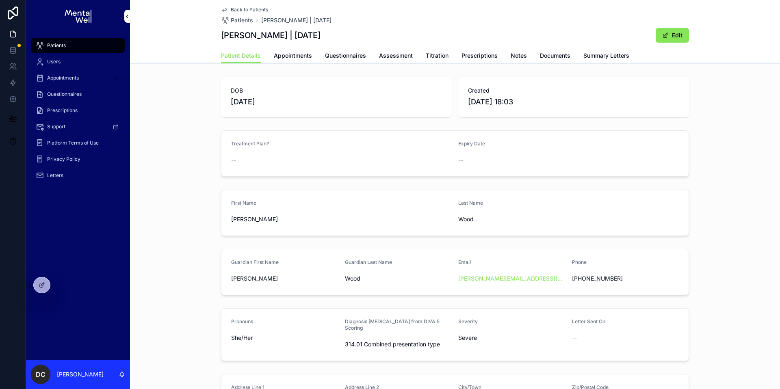
click at [588, 58] on span "Summary Letters" at bounding box center [607, 56] width 46 height 8
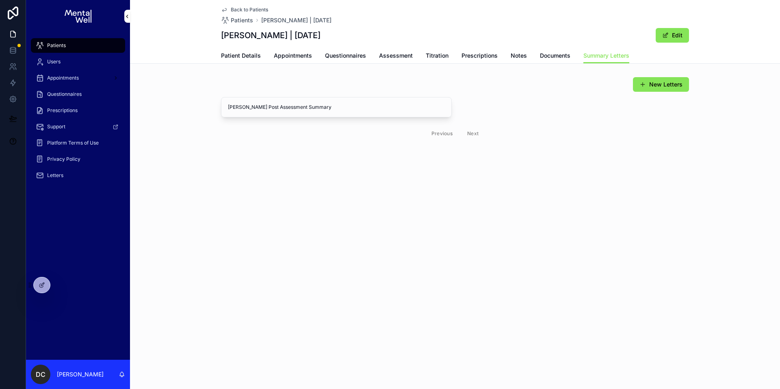
click at [247, 59] on span "Patient Details" at bounding box center [241, 56] width 40 height 8
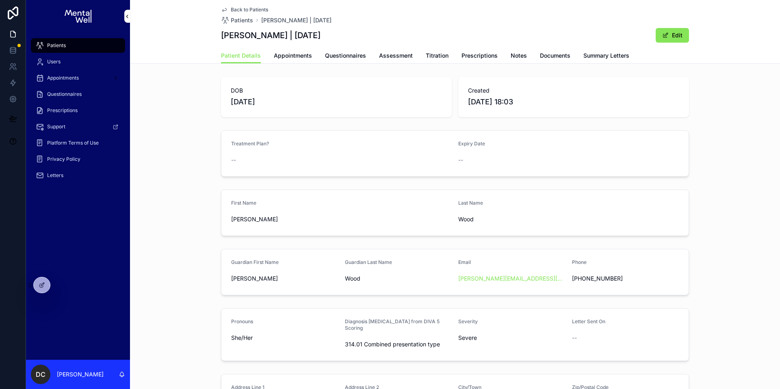
click at [302, 53] on span "Appointments" at bounding box center [293, 56] width 38 height 8
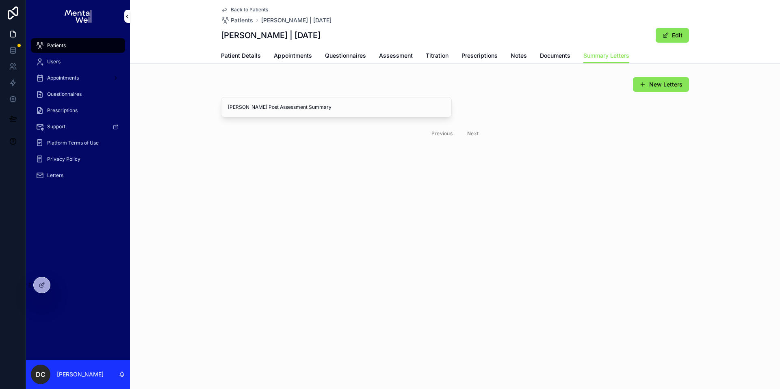
click at [65, 42] on div "Patients" at bounding box center [78, 45] width 85 height 13
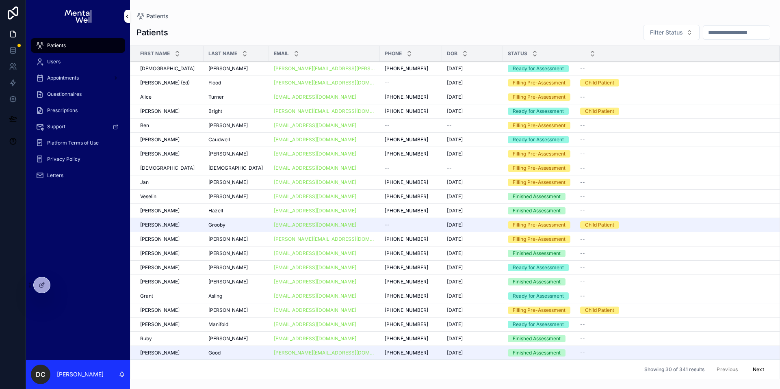
click at [705, 32] on input "scrollable content" at bounding box center [737, 32] width 67 height 11
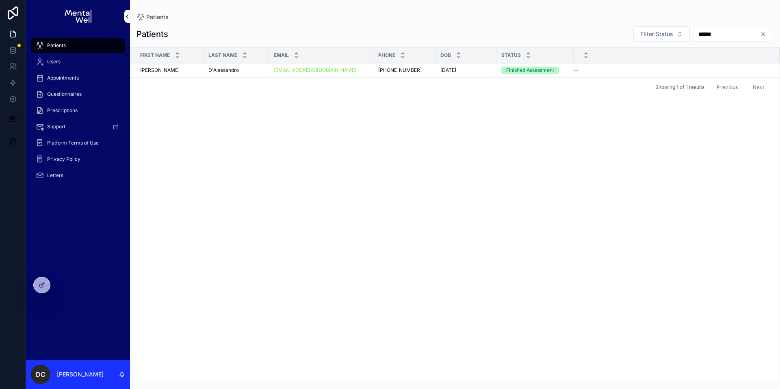
type input "******"
click at [269, 74] on td "D'Alessandro D'Alessandro" at bounding box center [236, 70] width 65 height 14
click at [257, 71] on div "D'Alessandro D'Alessandro" at bounding box center [237, 70] width 56 height 7
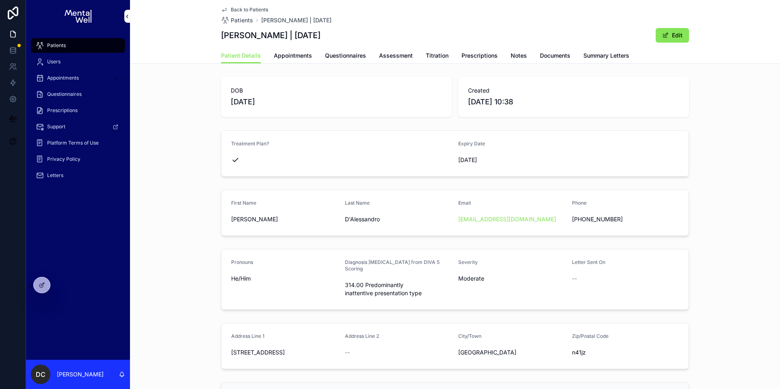
click at [571, 52] on div "Patient Details Appointments Questionnaires Assessment Titration Prescriptions …" at bounding box center [455, 55] width 468 height 15
click at [595, 54] on span "Summary Letters" at bounding box center [607, 56] width 46 height 8
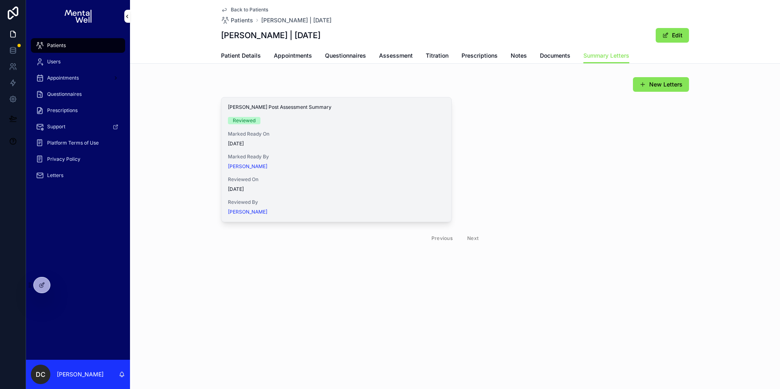
click at [0, 0] on span "View in Google Docs" at bounding box center [0, 0] width 0 height 0
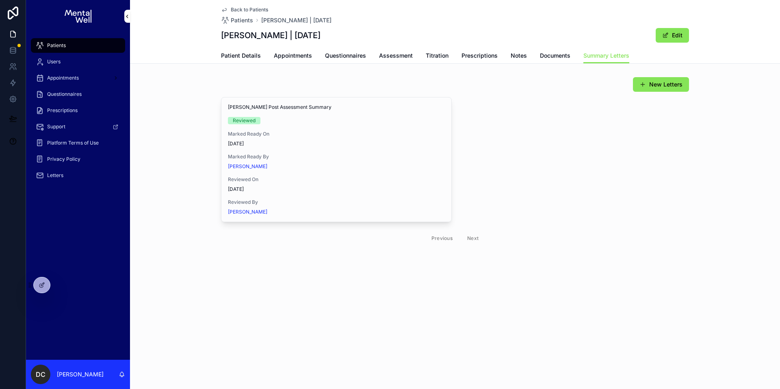
click at [283, 58] on span "Appointments" at bounding box center [293, 56] width 38 height 8
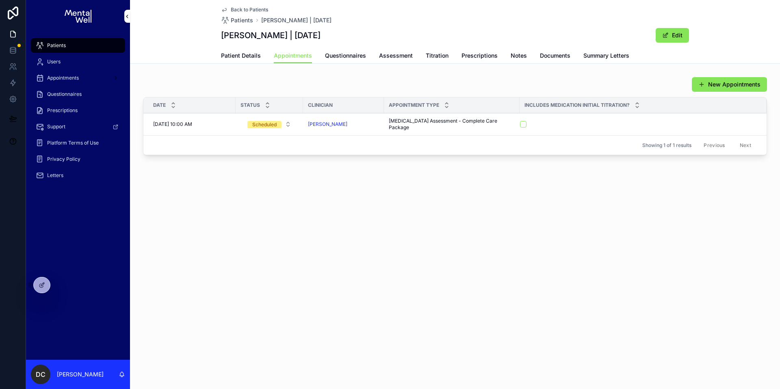
click at [226, 56] on span "Patient Details" at bounding box center [241, 56] width 40 height 8
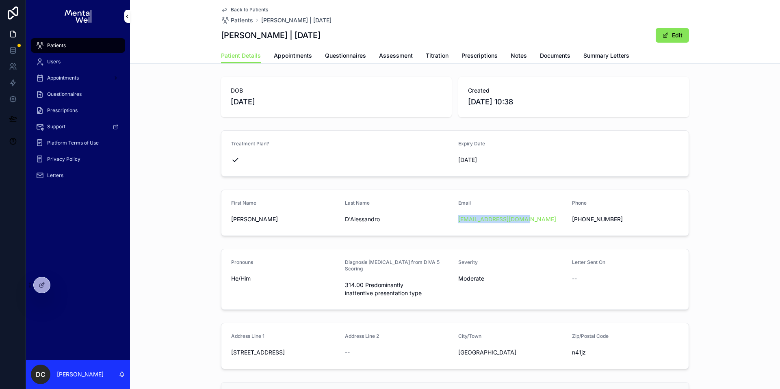
click at [65, 46] on span "Patients" at bounding box center [56, 45] width 19 height 7
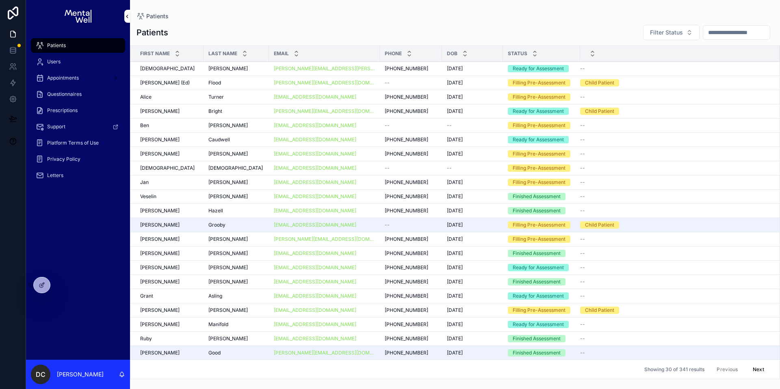
click at [715, 30] on input "scrollable content" at bounding box center [737, 32] width 67 height 11
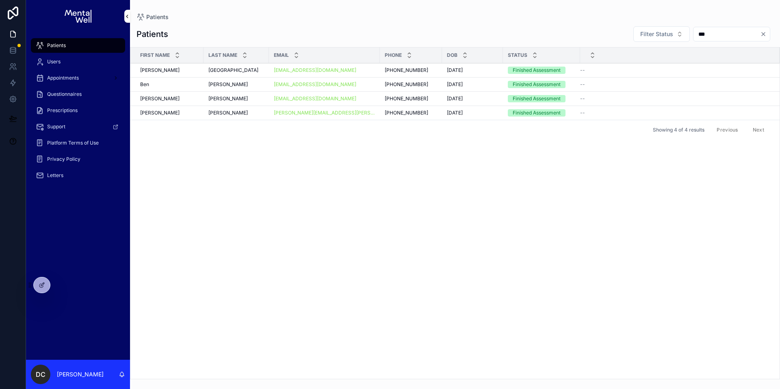
type input "***"
click at [245, 70] on div "England England" at bounding box center [237, 70] width 56 height 7
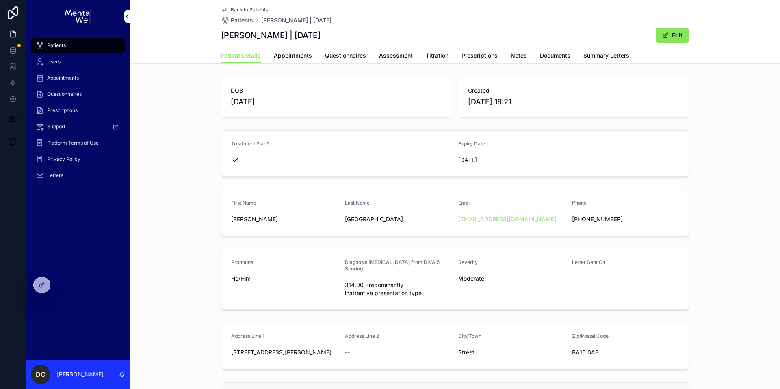
click at [594, 49] on link "Summary Letters" at bounding box center [607, 56] width 46 height 16
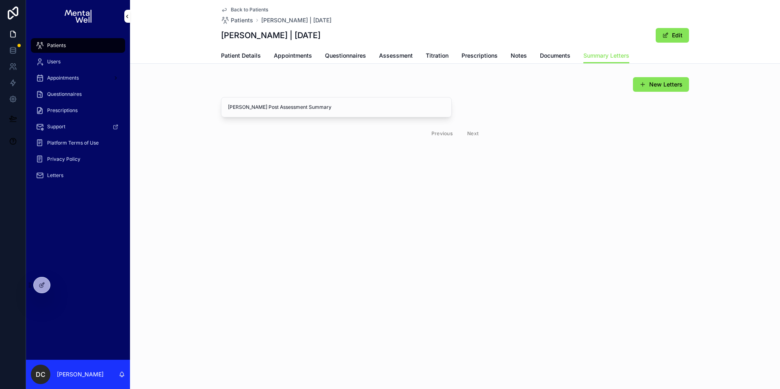
click at [247, 58] on span "Patient Details" at bounding box center [241, 56] width 40 height 8
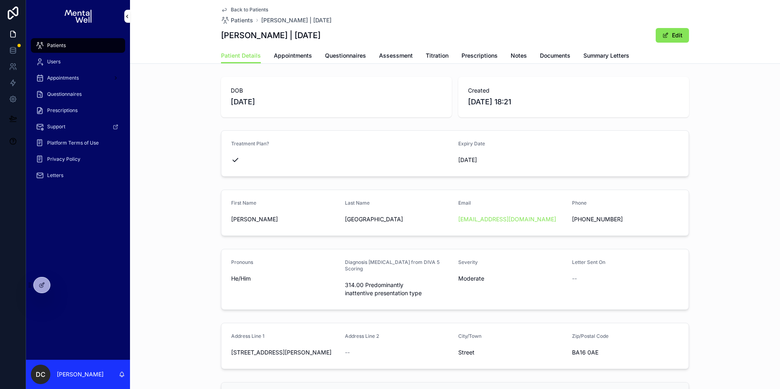
click at [300, 58] on span "Appointments" at bounding box center [293, 56] width 38 height 8
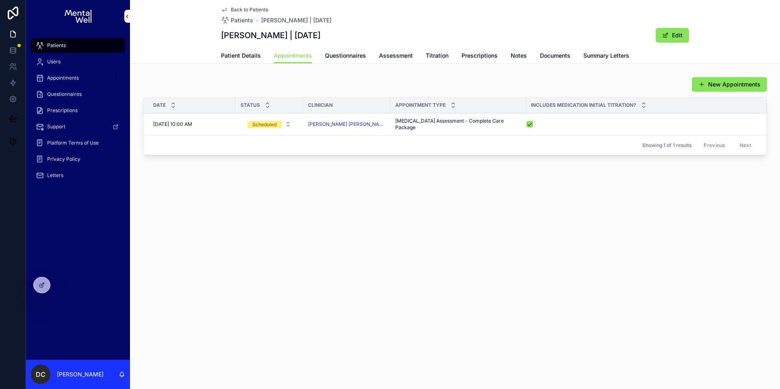
click at [65, 47] on span "Patients" at bounding box center [56, 45] width 19 height 7
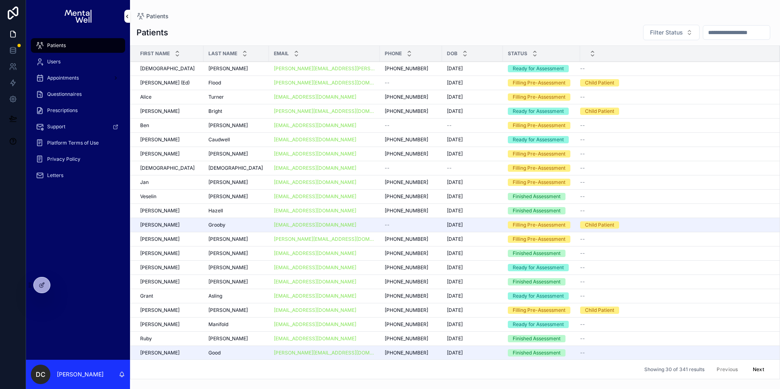
click at [715, 28] on input "scrollable content" at bounding box center [737, 32] width 67 height 11
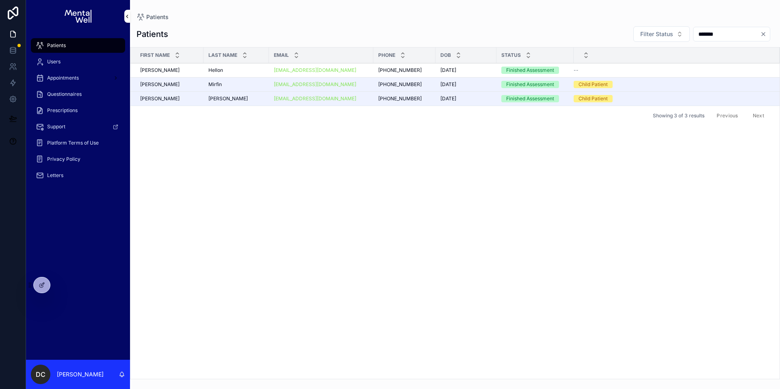
type input "*******"
click at [237, 68] on div "Hellon Hellon" at bounding box center [237, 70] width 56 height 7
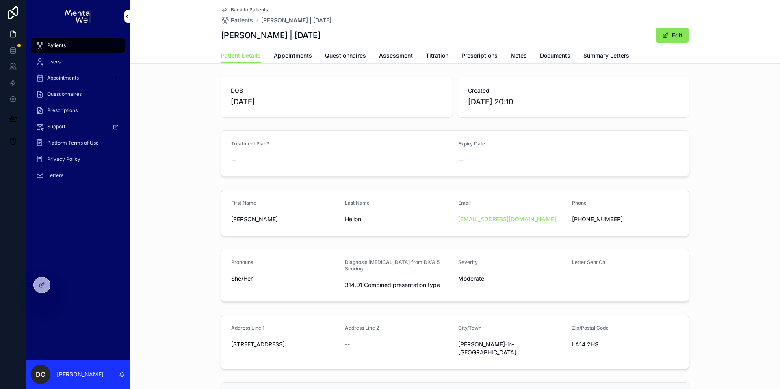
click at [607, 58] on span "Summary Letters" at bounding box center [607, 56] width 46 height 8
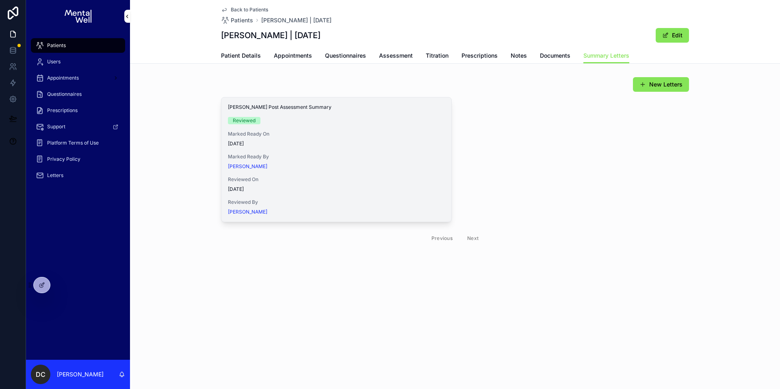
click at [0, 0] on button "View in Google Docs" at bounding box center [0, 0] width 0 height 0
click at [411, 59] on span "Assessment" at bounding box center [396, 56] width 34 height 8
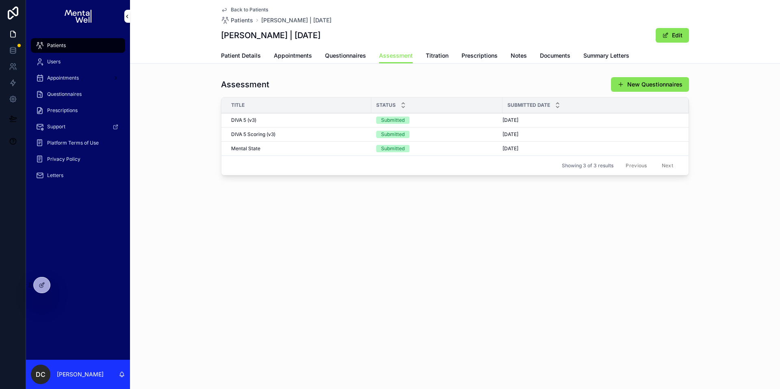
click at [285, 137] on div "DIVA 5 Scoring (v3) DIVA 5 Scoring (v3)" at bounding box center [298, 134] width 135 height 7
click at [329, 61] on link "Questionnaires" at bounding box center [345, 56] width 41 height 16
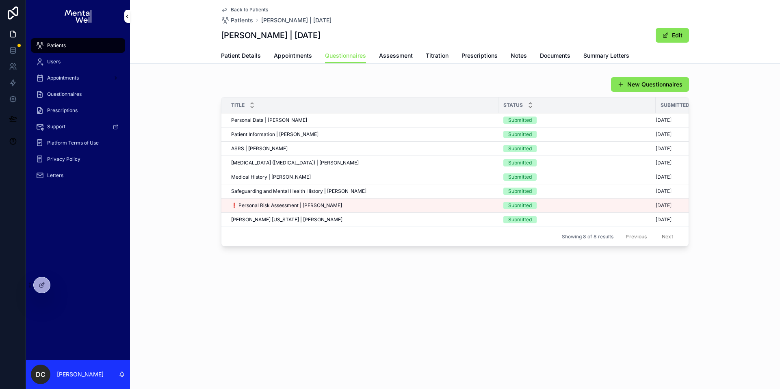
click at [356, 210] on td "❗ Personal Risk Assessment | Abigail Hellon ❗ Personal Risk Assessment | Abigai…" at bounding box center [360, 206] width 277 height 14
click at [356, 209] on td "❗ Personal Risk Assessment | Abigail Hellon ❗ Personal Risk Assessment | Abigai…" at bounding box center [360, 206] width 277 height 14
click at [357, 206] on div "❗ Personal Risk Assessment | Abigail Hellon ❗ Personal Risk Assessment | Abigai…" at bounding box center [362, 205] width 263 height 7
click at [296, 57] on span "Appointments" at bounding box center [293, 56] width 38 height 8
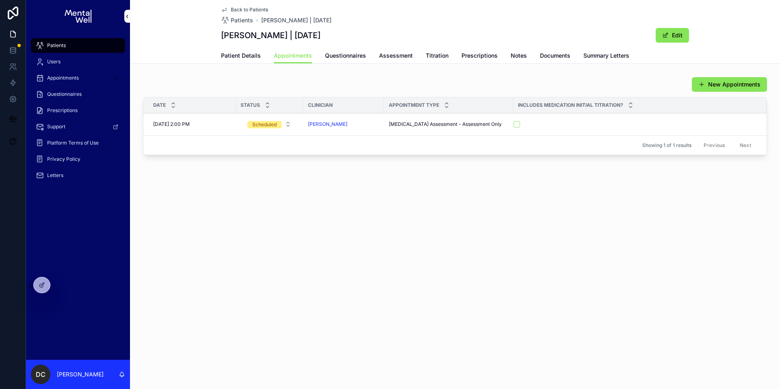
click at [238, 50] on link "Patient Details" at bounding box center [241, 56] width 40 height 16
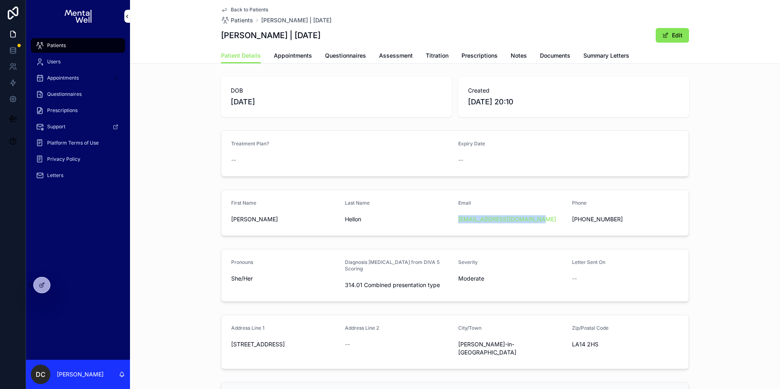
click at [90, 46] on div "Patients" at bounding box center [78, 45] width 85 height 13
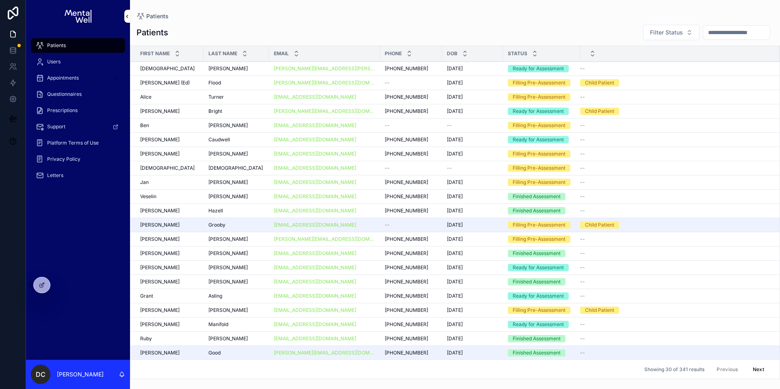
click at [715, 34] on input "scrollable content" at bounding box center [737, 32] width 67 height 11
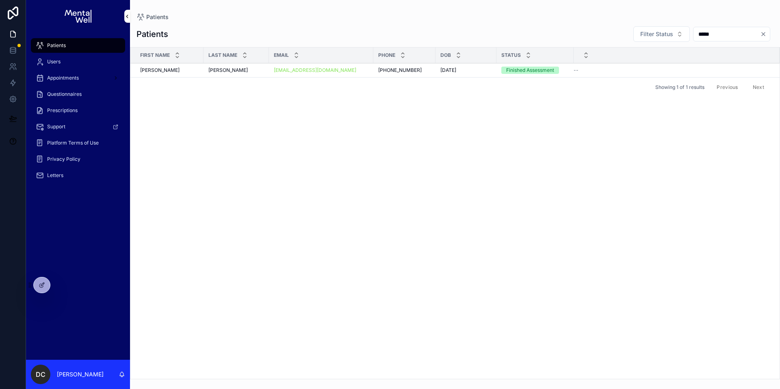
type input "*****"
click at [250, 67] on div "Sparkes Sparkes" at bounding box center [237, 70] width 56 height 7
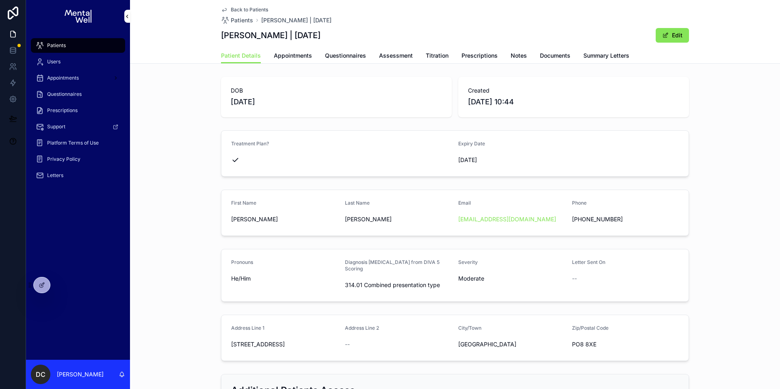
click at [584, 52] on span "Summary Letters" at bounding box center [607, 56] width 46 height 8
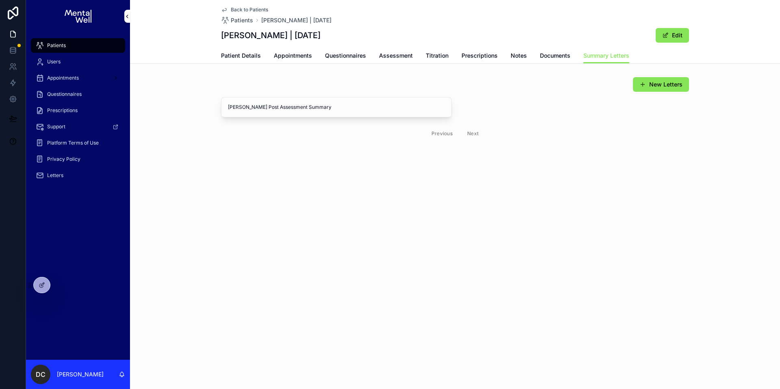
click at [288, 57] on span "Appointments" at bounding box center [293, 56] width 38 height 8
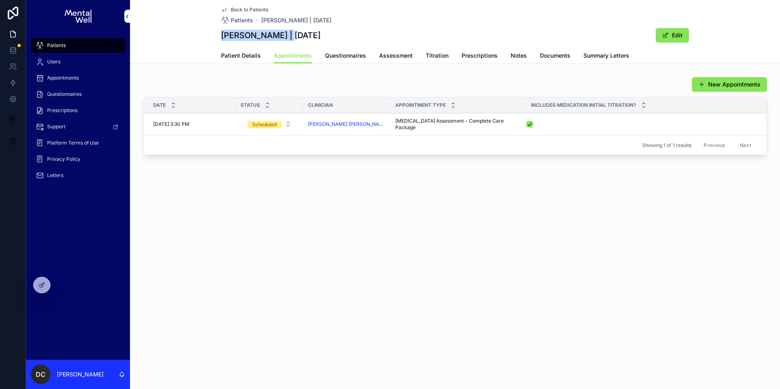
drag, startPoint x: 222, startPoint y: 35, endPoint x: 290, endPoint y: 39, distance: 67.6
click at [290, 39] on h1 "Laurence Sparkes | 16/06/1991" at bounding box center [271, 35] width 100 height 11
copy h1 "Laurence Sparkes"
click at [87, 44] on div "Patients" at bounding box center [78, 45] width 85 height 13
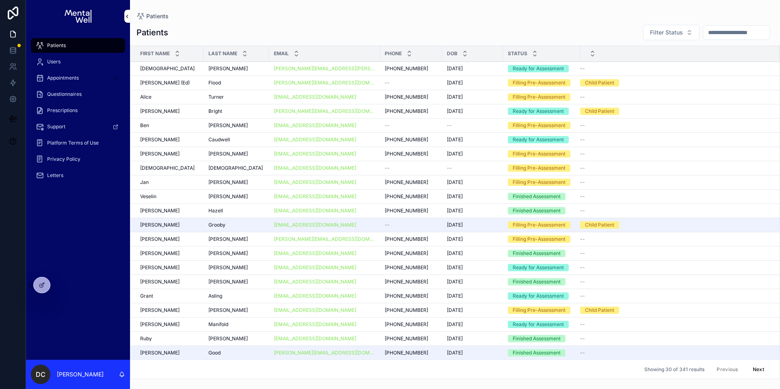
click at [724, 35] on input "scrollable content" at bounding box center [737, 32] width 67 height 11
type input "******"
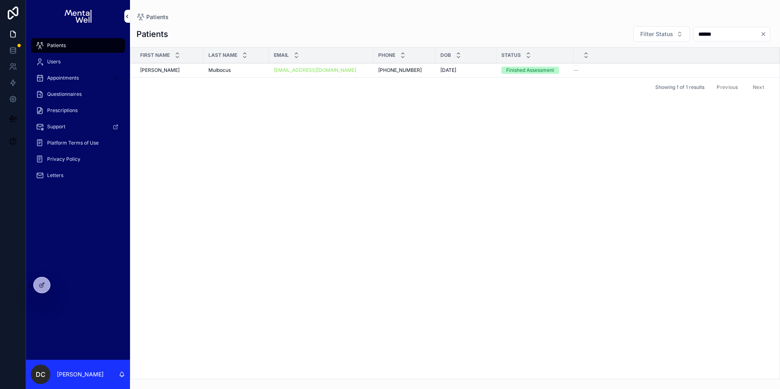
click at [239, 70] on div "Mulbocus Mulbocus" at bounding box center [237, 70] width 56 height 7
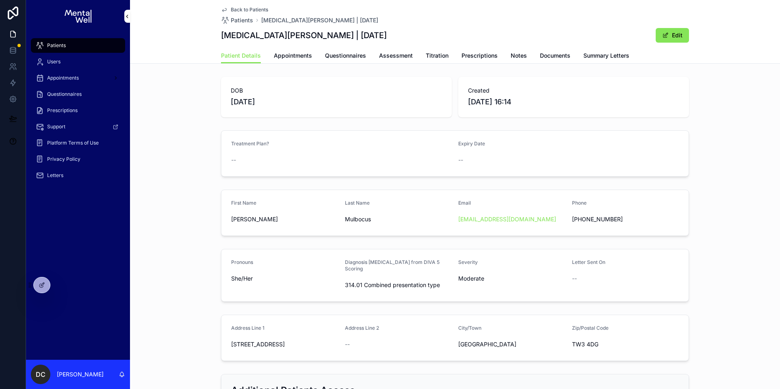
click at [298, 58] on span "Appointments" at bounding box center [293, 56] width 38 height 8
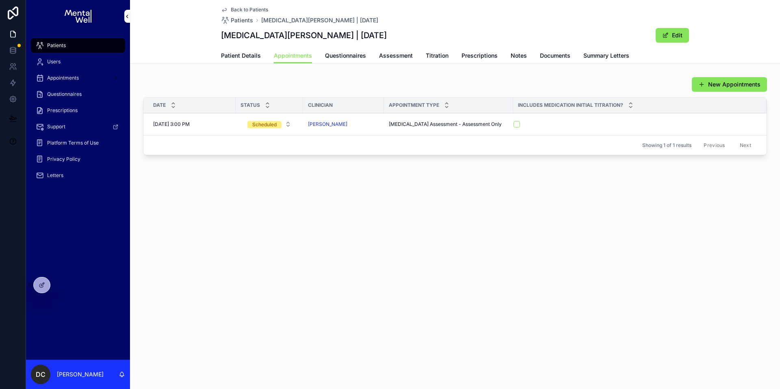
click at [391, 59] on span "Assessment" at bounding box center [396, 56] width 34 height 8
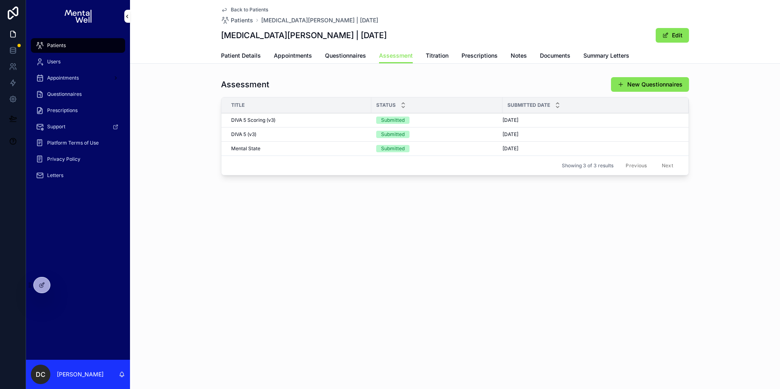
click at [293, 117] on div "DIVA 5 Scoring (v3) DIVA 5 Scoring (v3)" at bounding box center [298, 120] width 135 height 7
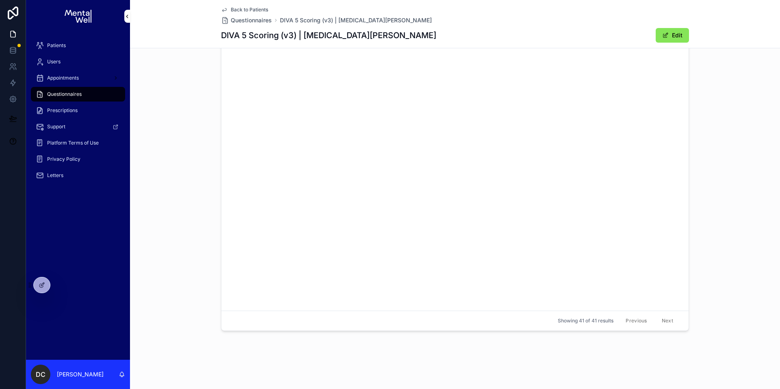
scroll to position [2536, 0]
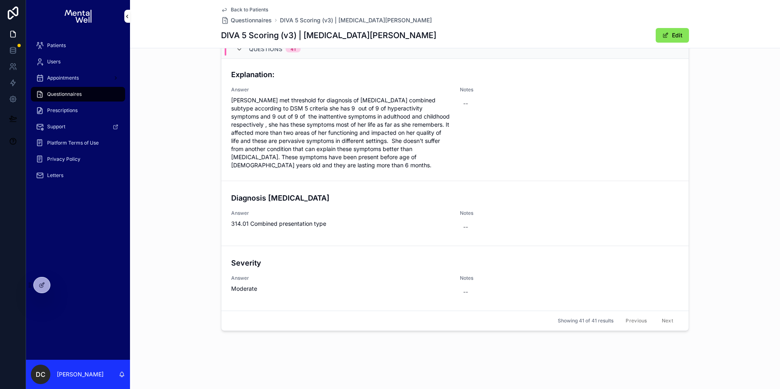
click at [91, 46] on div "Patients" at bounding box center [78, 45] width 85 height 13
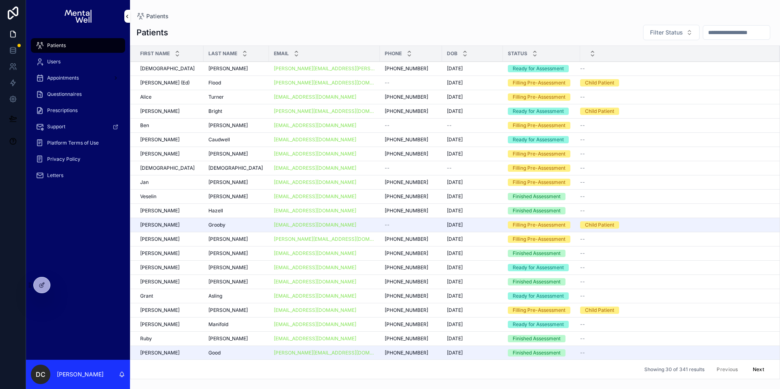
click at [727, 32] on input "scrollable content" at bounding box center [737, 32] width 67 height 11
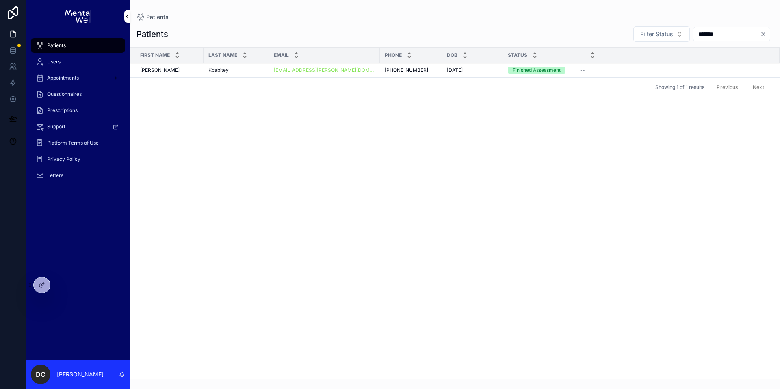
type input "*******"
click at [259, 74] on td "Kpabitey Kpabitey" at bounding box center [236, 70] width 65 height 14
click at [422, 71] on div "+447788528203 +447788528203" at bounding box center [411, 70] width 52 height 7
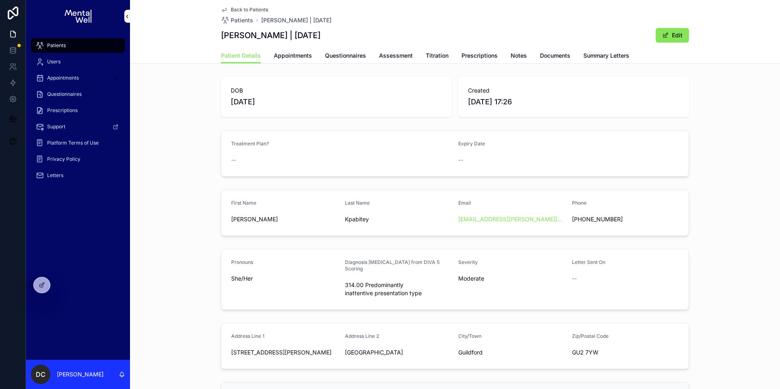
click at [591, 57] on span "Summary Letters" at bounding box center [607, 56] width 46 height 8
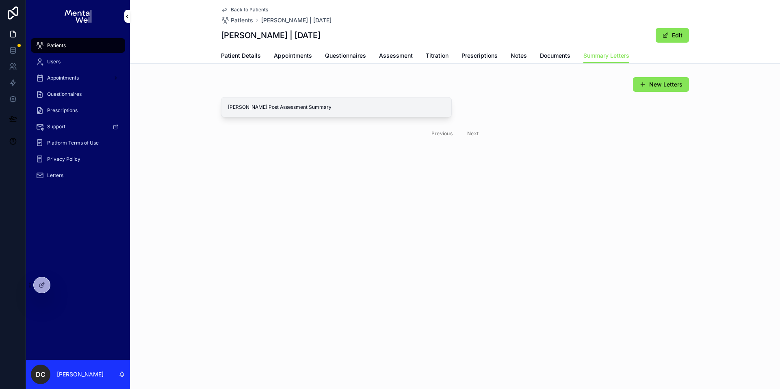
click at [0, 0] on span "View in Google Docs" at bounding box center [0, 0] width 0 height 0
click at [284, 59] on span "Appointments" at bounding box center [293, 56] width 38 height 8
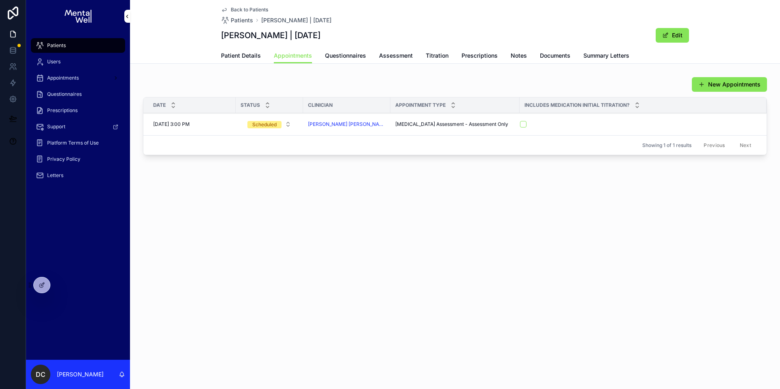
click at [384, 59] on span "Assessment" at bounding box center [396, 56] width 34 height 8
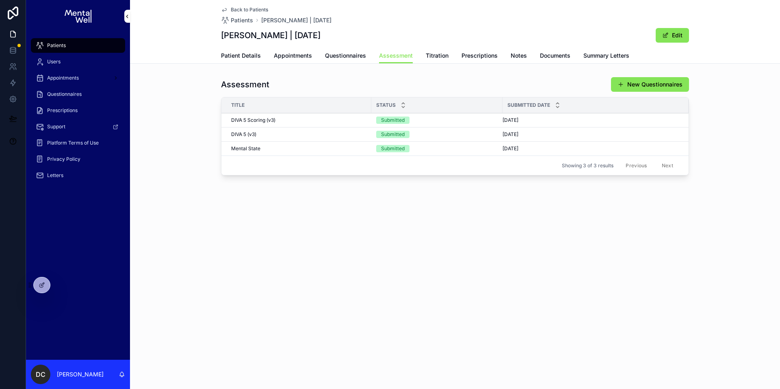
click at [284, 124] on td "DIVA 5 Scoring (v3) DIVA 5 Scoring (v3)" at bounding box center [297, 120] width 150 height 14
click at [286, 122] on div "DIVA 5 Scoring (v3) DIVA 5 Scoring (v3)" at bounding box center [298, 120] width 135 height 7
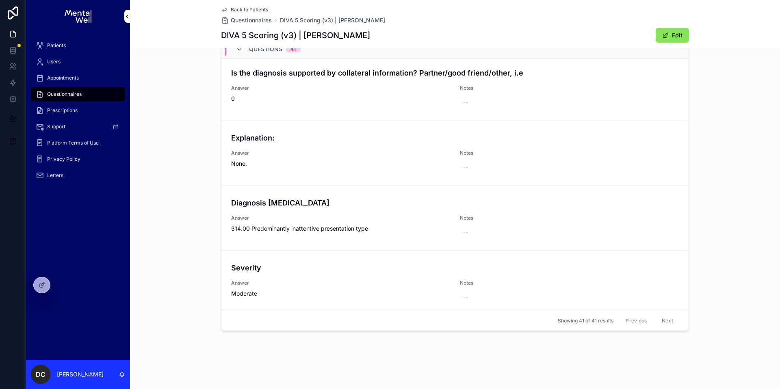
scroll to position [2477, 0]
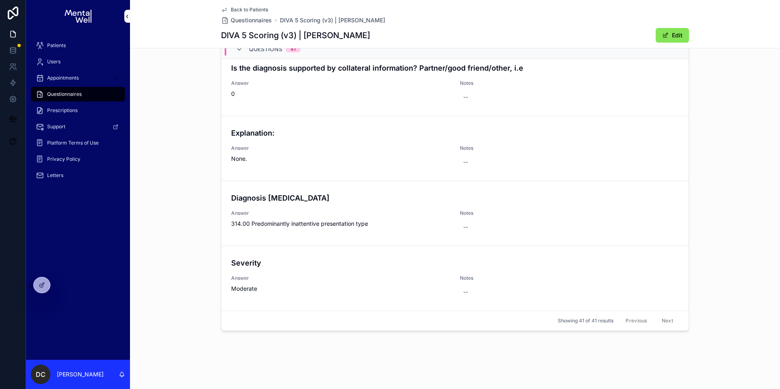
click at [0, 0] on icon at bounding box center [0, 0] width 0 height 0
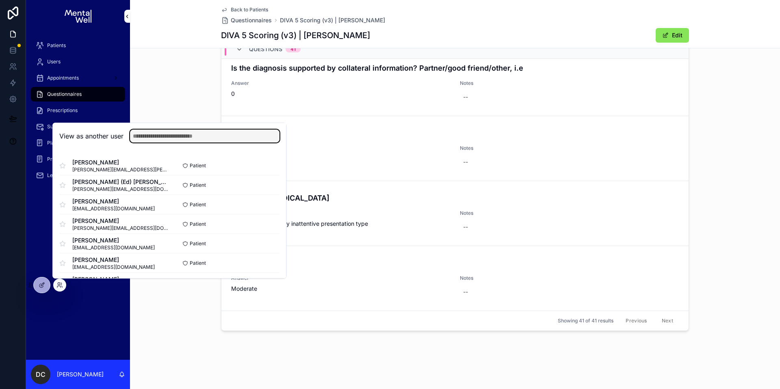
click at [138, 132] on input "text" at bounding box center [205, 136] width 150 height 13
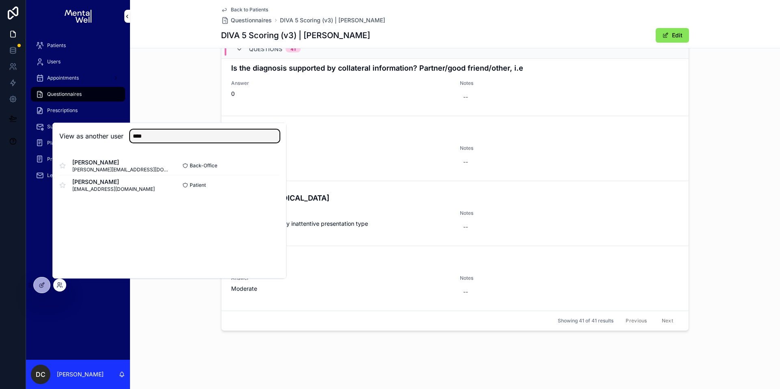
type input "****"
click at [0, 0] on button "Select" at bounding box center [0, 0] width 0 height 0
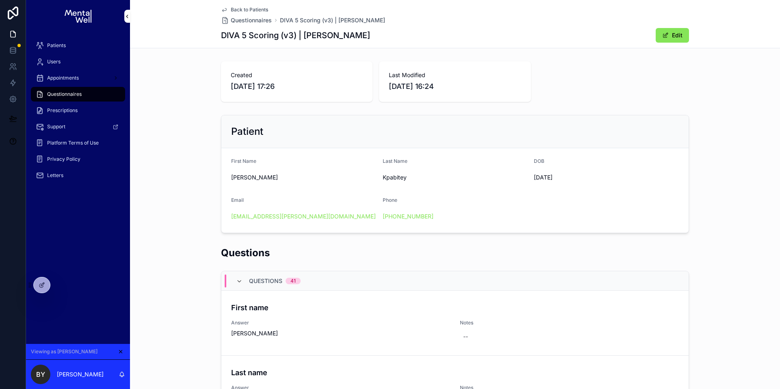
click at [206, 97] on div "Created [DATE] 17:26 Last Modified [DATE] 16:24" at bounding box center [455, 81] width 650 height 47
click at [76, 40] on div "Patients" at bounding box center [78, 45] width 85 height 13
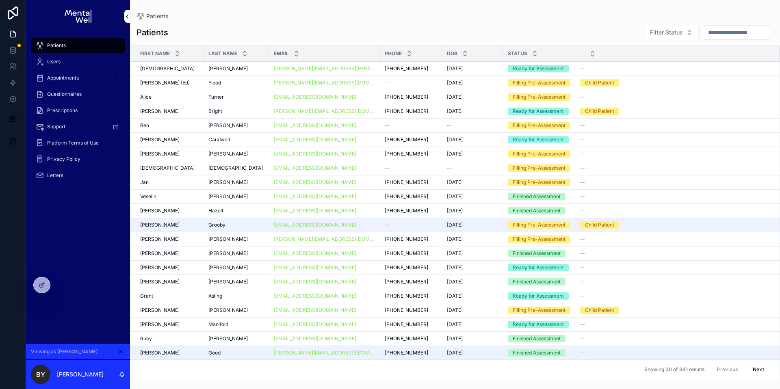
click at [717, 33] on input "scrollable content" at bounding box center [737, 32] width 67 height 11
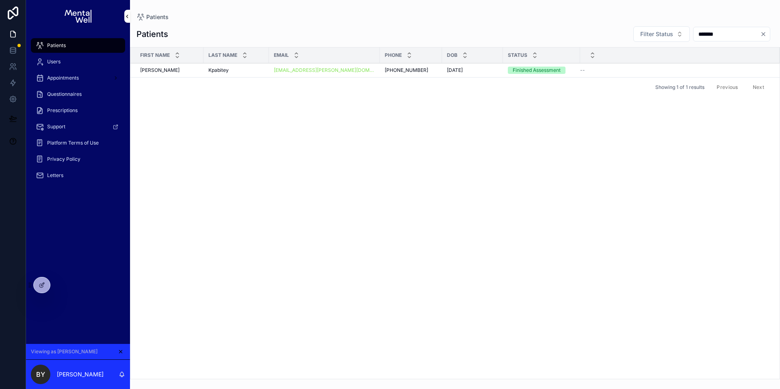
type input "*******"
click at [235, 73] on div "Kpabitey Kpabitey" at bounding box center [237, 70] width 56 height 7
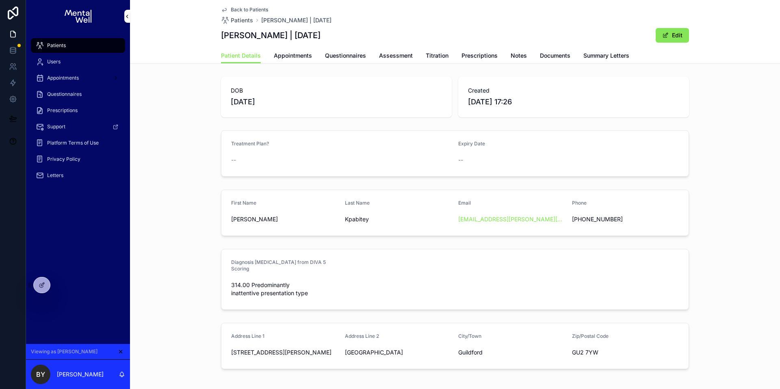
click at [326, 60] on link "Questionnaires" at bounding box center [345, 56] width 41 height 16
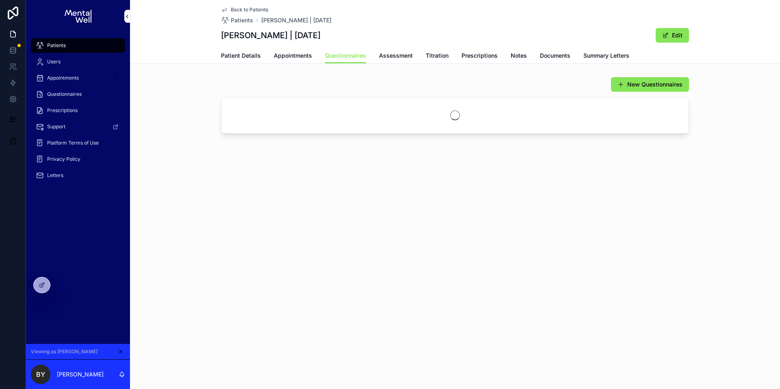
click at [389, 55] on span "Assessment" at bounding box center [396, 56] width 34 height 8
